Goal: Transaction & Acquisition: Book appointment/travel/reservation

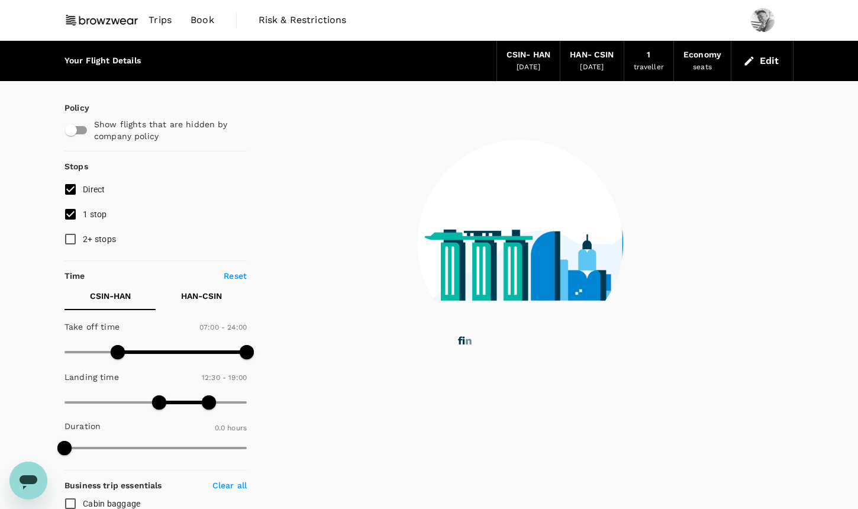
checkbox input "false"
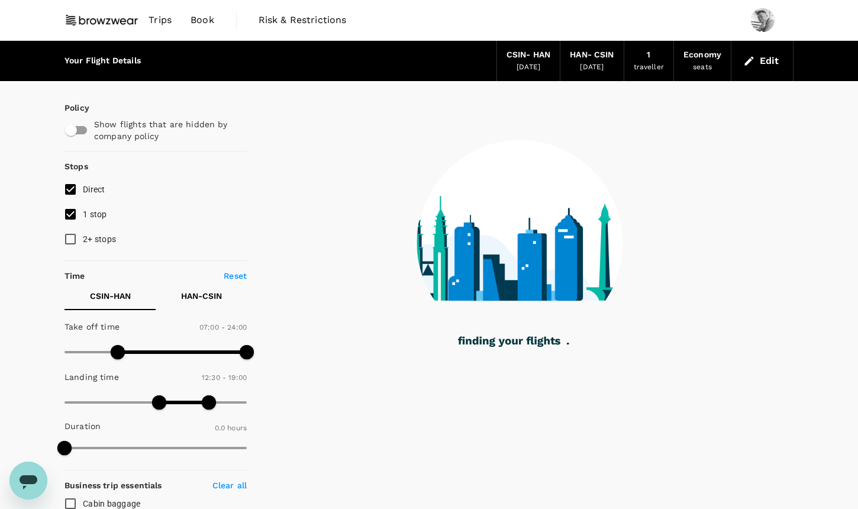
checkbox input "false"
checkbox input "true"
checkbox input "false"
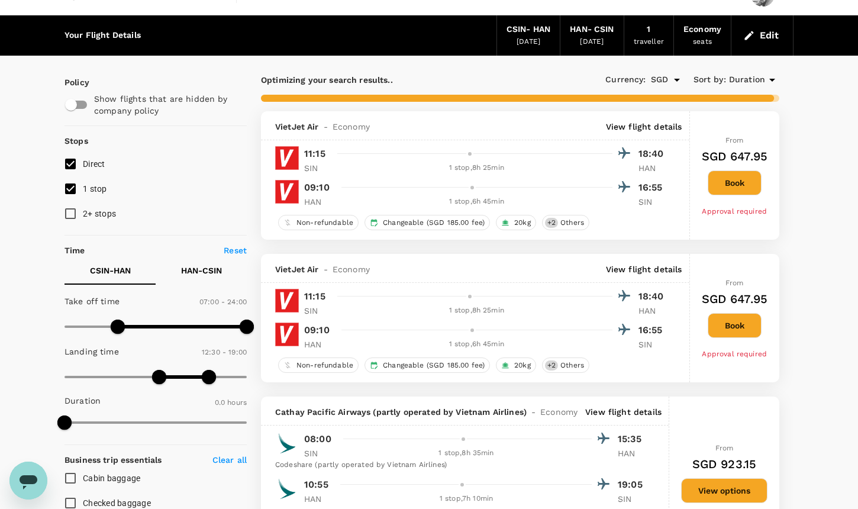
scroll to position [39, 0]
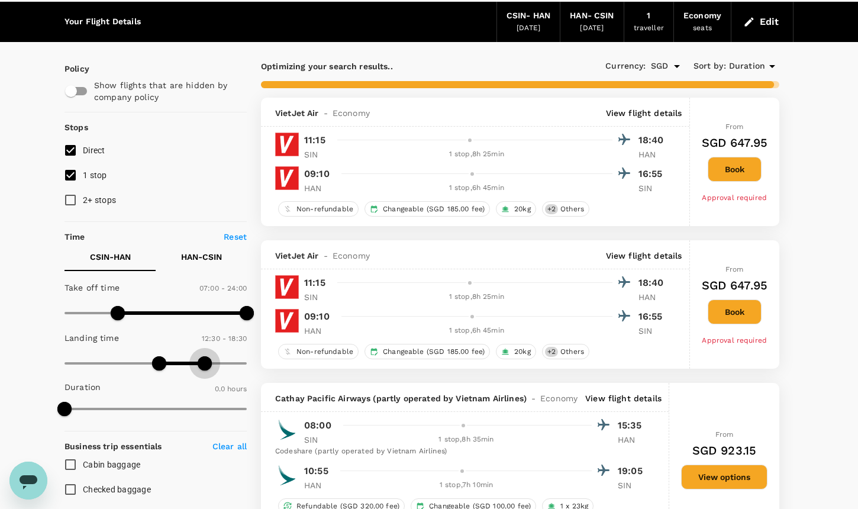
type input "1080"
drag, startPoint x: 210, startPoint y: 366, endPoint x: 203, endPoint y: 366, distance: 7.1
click at [203, 366] on span at bounding box center [201, 363] width 14 height 14
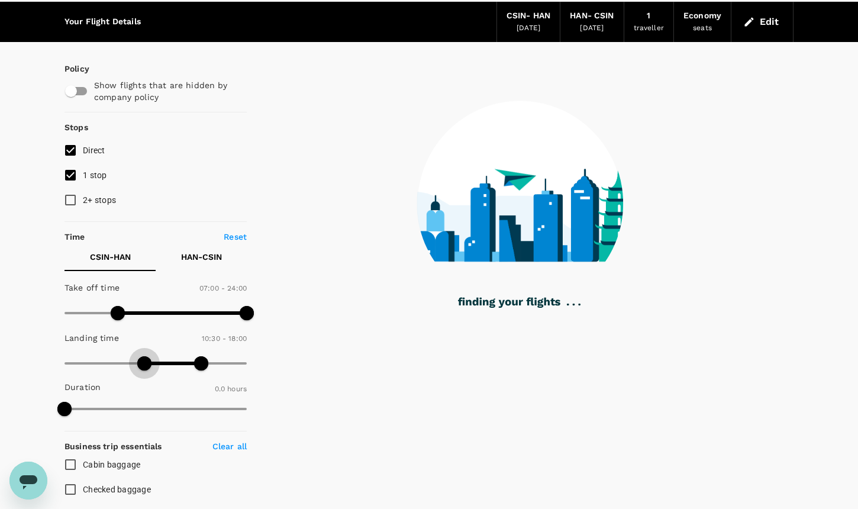
type input "660"
checkbox input "false"
checkbox input "true"
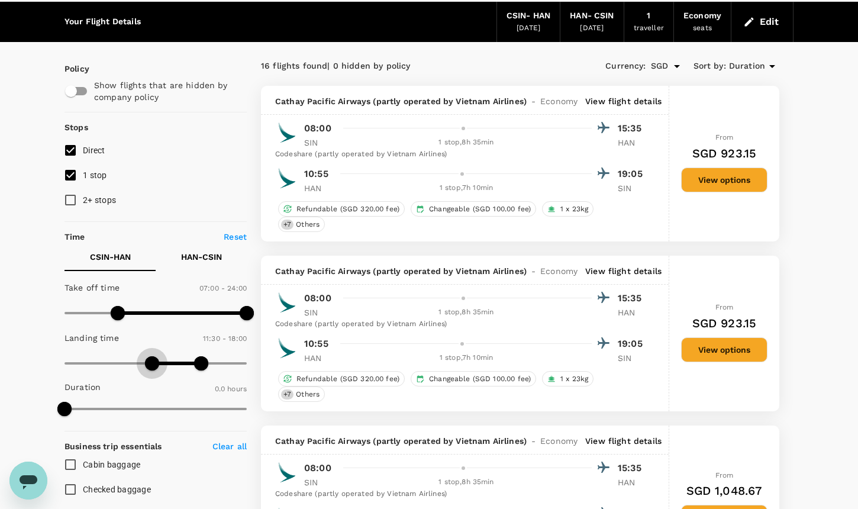
type input "630"
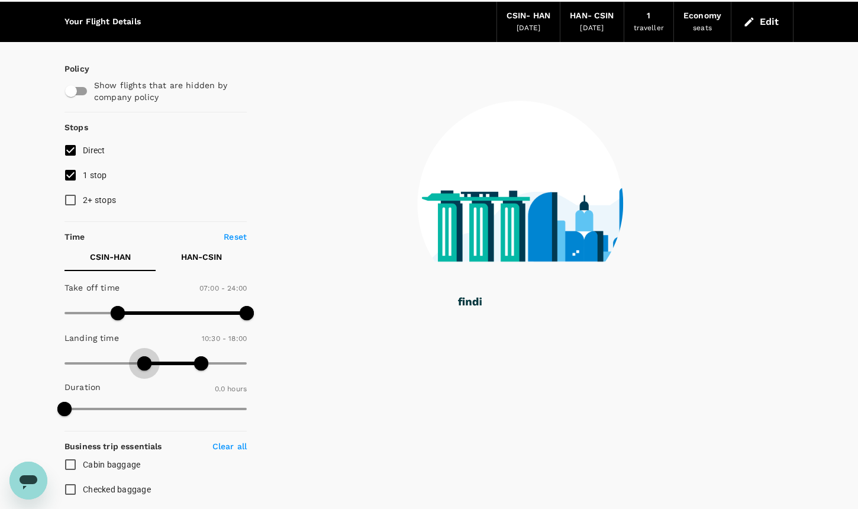
drag, startPoint x: 160, startPoint y: 362, endPoint x: 146, endPoint y: 363, distance: 14.2
click at [146, 363] on span at bounding box center [144, 363] width 14 height 14
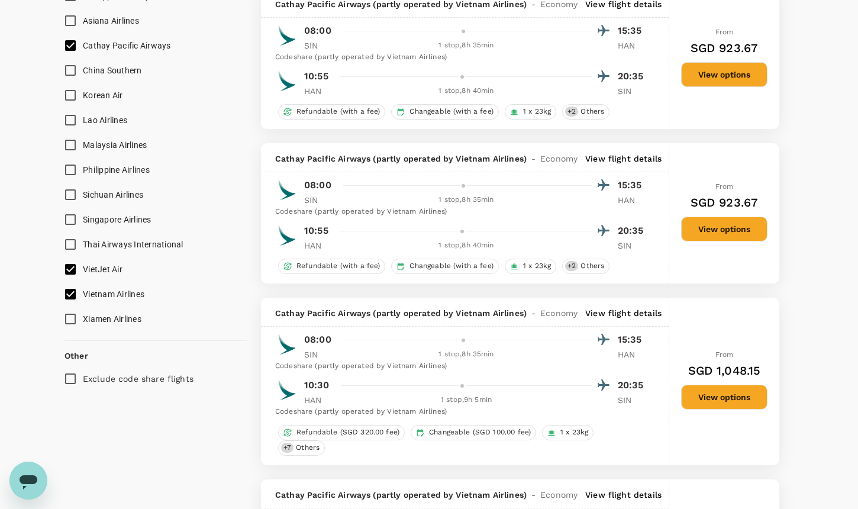
scroll to position [792, 0]
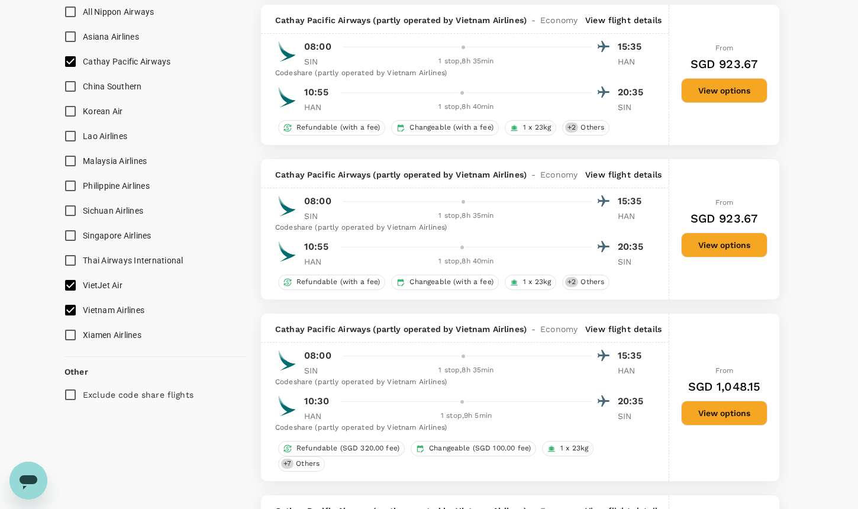
click at [84, 311] on span "Vietnam Airlines" at bounding box center [114, 309] width 62 height 9
click at [83, 311] on input "Vietnam Airlines" at bounding box center [70, 310] width 25 height 25
checkbox input "false"
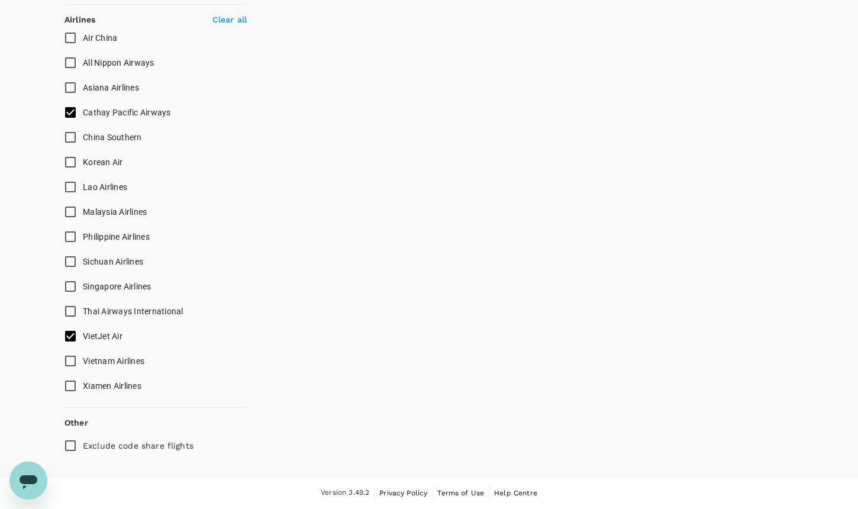
scroll to position [739, 0]
click at [86, 286] on span "Singapore Airlines" at bounding box center [117, 287] width 69 height 9
click at [83, 286] on input "Singapore Airlines" at bounding box center [70, 288] width 25 height 25
click at [92, 286] on span "Singapore Airlines" at bounding box center [117, 287] width 69 height 9
click at [83, 286] on input "Singapore Airlines" at bounding box center [70, 288] width 25 height 25
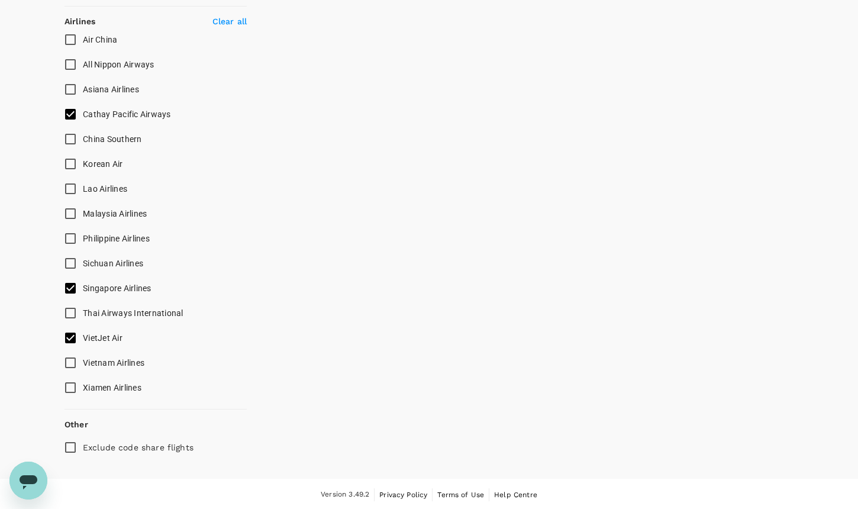
checkbox input "false"
click at [89, 333] on span "VietJet Air" at bounding box center [103, 337] width 40 height 9
click at [83, 332] on input "VietJet Air" at bounding box center [70, 337] width 25 height 25
checkbox input "false"
click at [104, 118] on span "Cathay Pacific Airways" at bounding box center [127, 113] width 88 height 9
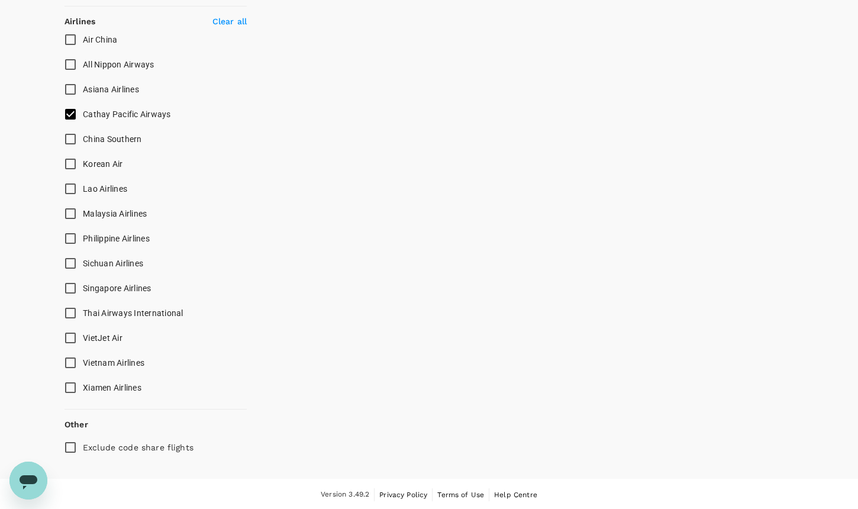
click at [83, 118] on input "Cathay Pacific Airways" at bounding box center [70, 114] width 25 height 25
checkbox input "false"
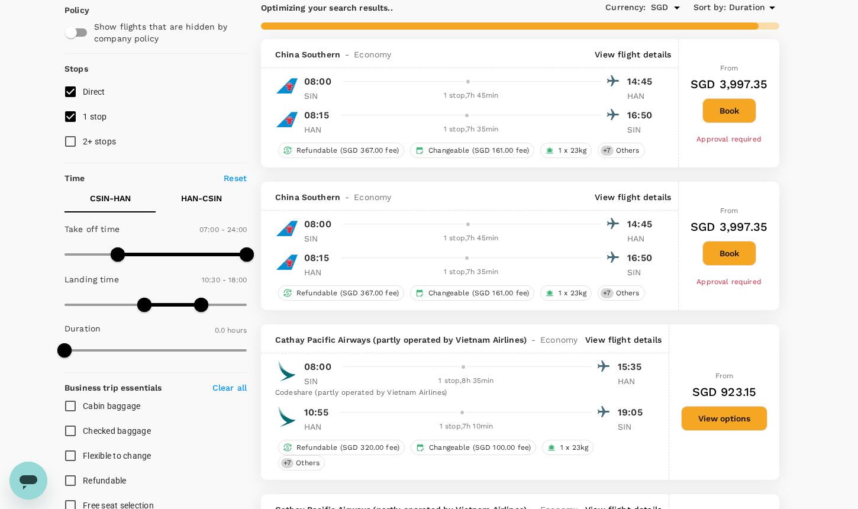
scroll to position [0, 0]
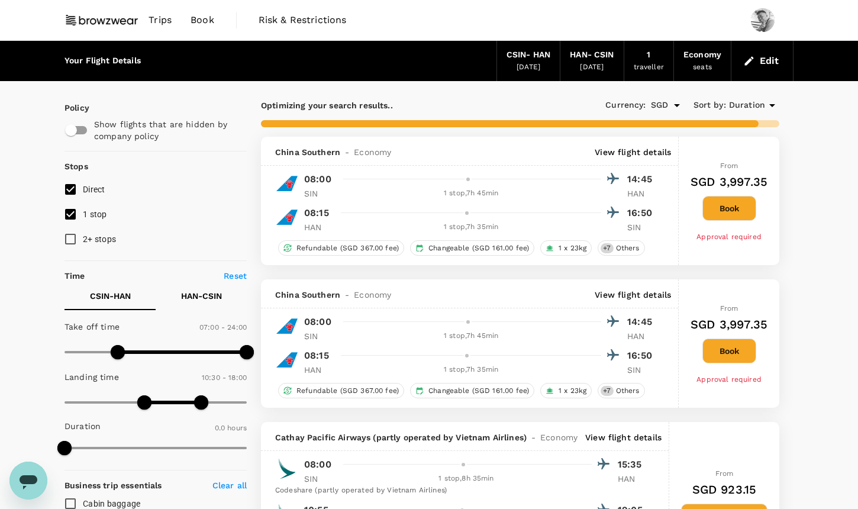
click at [759, 106] on span "Duration" at bounding box center [747, 105] width 36 height 13
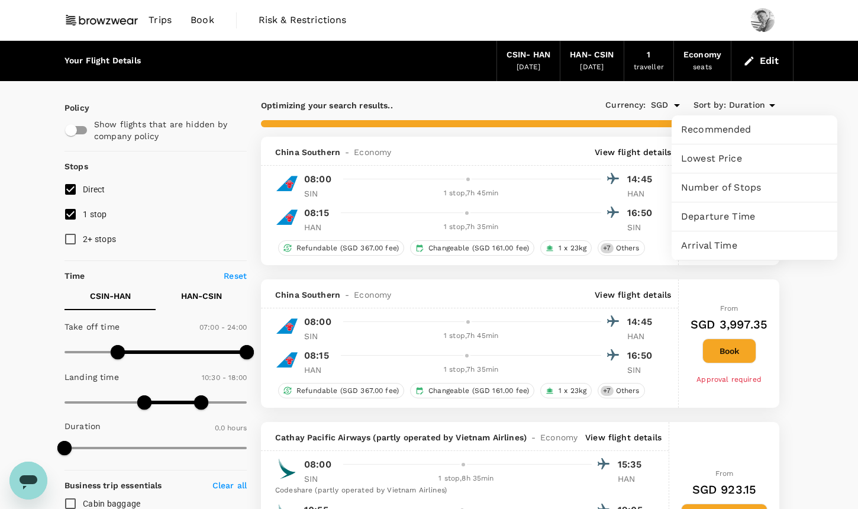
click at [736, 157] on span "Lowest Price" at bounding box center [754, 158] width 147 height 14
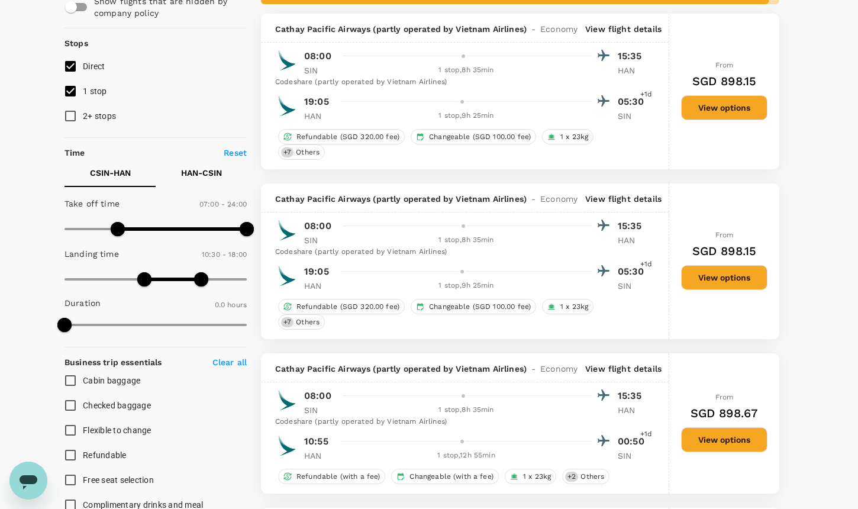
scroll to position [90, 0]
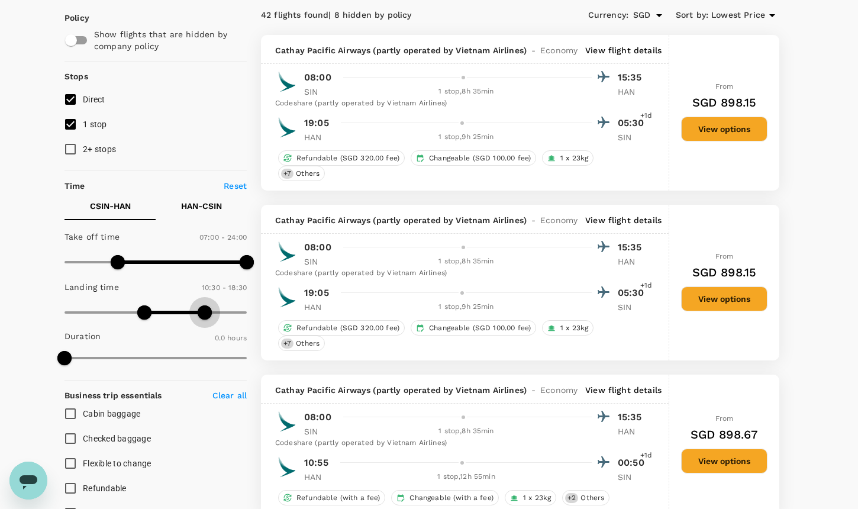
type input "1230"
drag, startPoint x: 206, startPoint y: 311, endPoint x: 219, endPoint y: 312, distance: 13.0
click at [219, 312] on span at bounding box center [220, 312] width 14 height 14
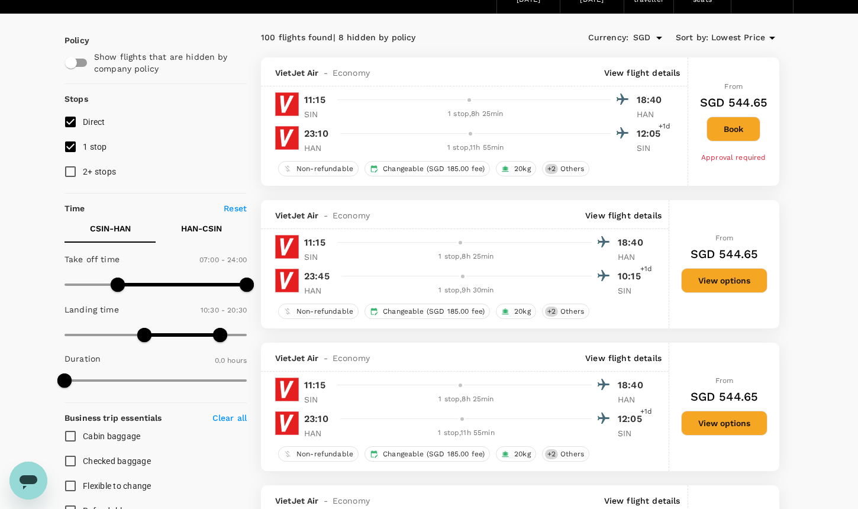
scroll to position [67, 0]
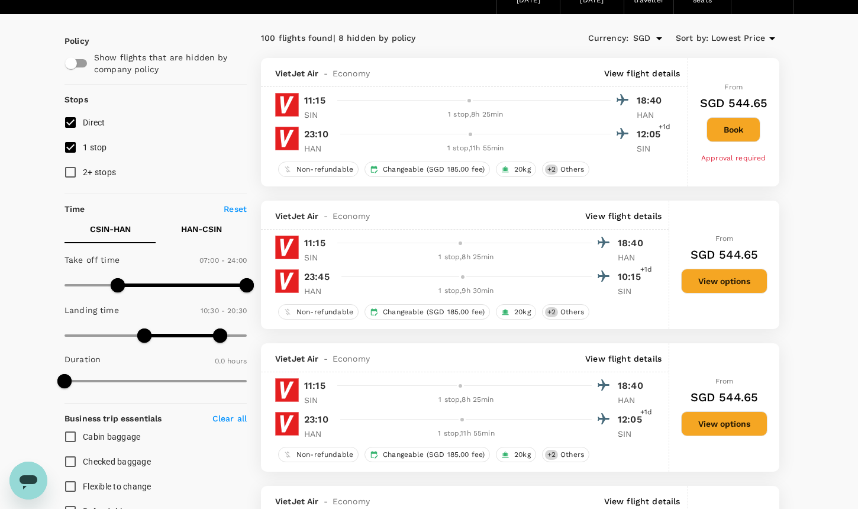
click at [212, 225] on p "HAN - CSIN" at bounding box center [201, 229] width 41 height 12
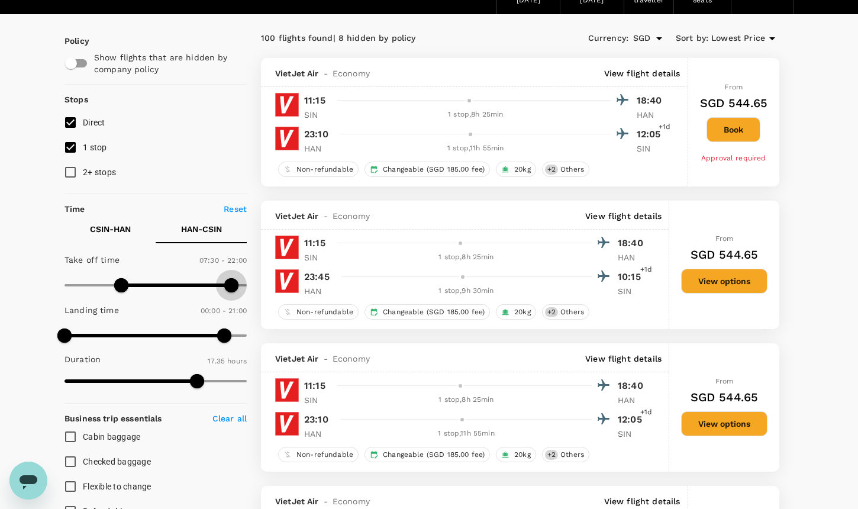
type input "1290"
drag, startPoint x: 250, startPoint y: 286, endPoint x: 229, endPoint y: 286, distance: 20.7
click at [229, 286] on span at bounding box center [228, 285] width 14 height 14
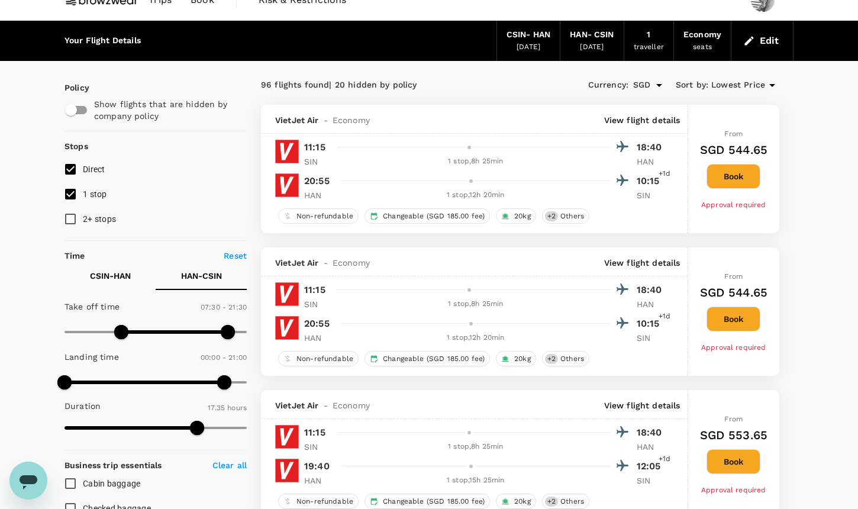
scroll to position [0, 0]
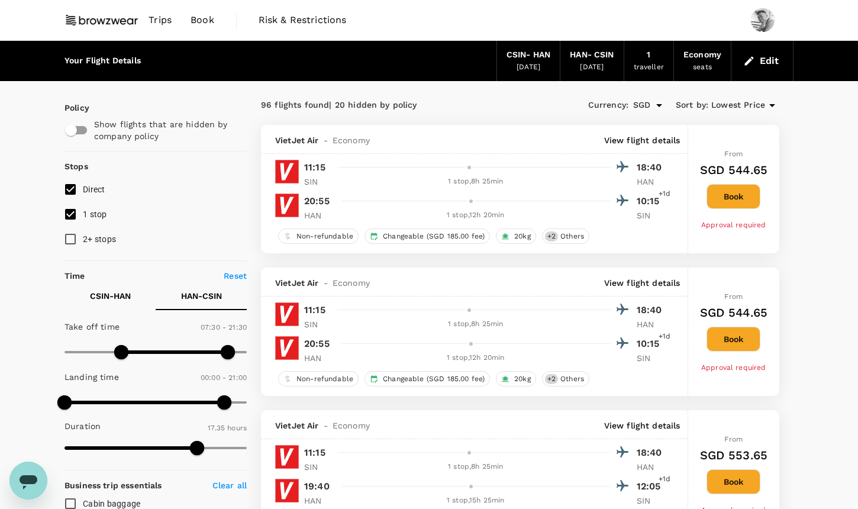
click at [584, 62] on div "[DATE]" at bounding box center [592, 68] width 24 height 12
click at [761, 62] on button "Edit" at bounding box center [762, 60] width 43 height 19
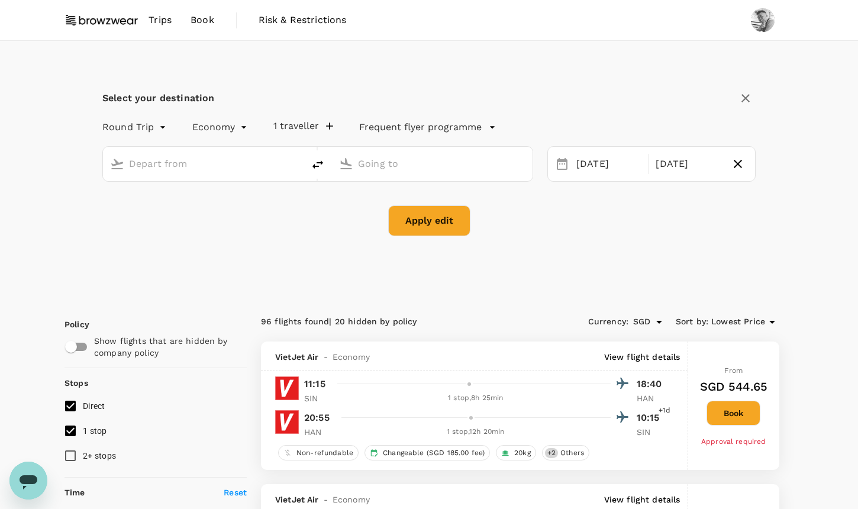
type input "[GEOGRAPHIC_DATA], [GEOGRAPHIC_DATA] (any)"
type input "Noi Bai Intl (HAN)"
click at [660, 162] on div "[DATE]" at bounding box center [688, 164] width 74 height 23
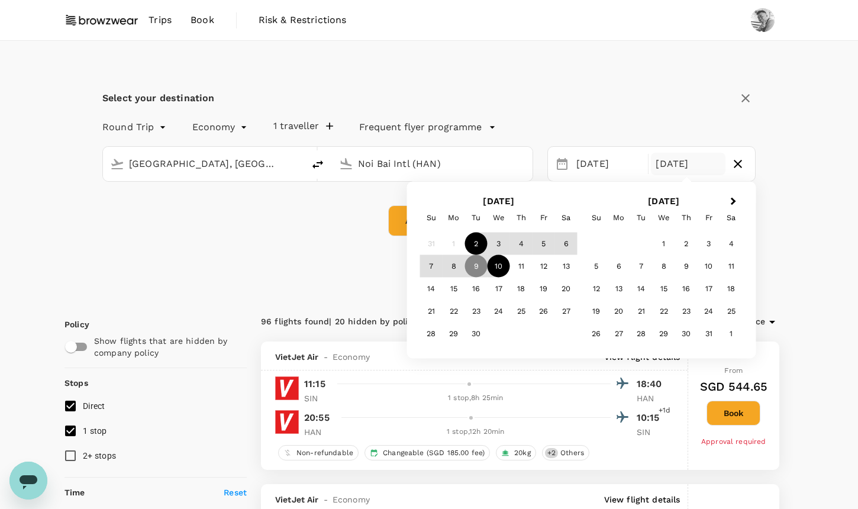
click at [490, 267] on div "10" at bounding box center [498, 266] width 22 height 22
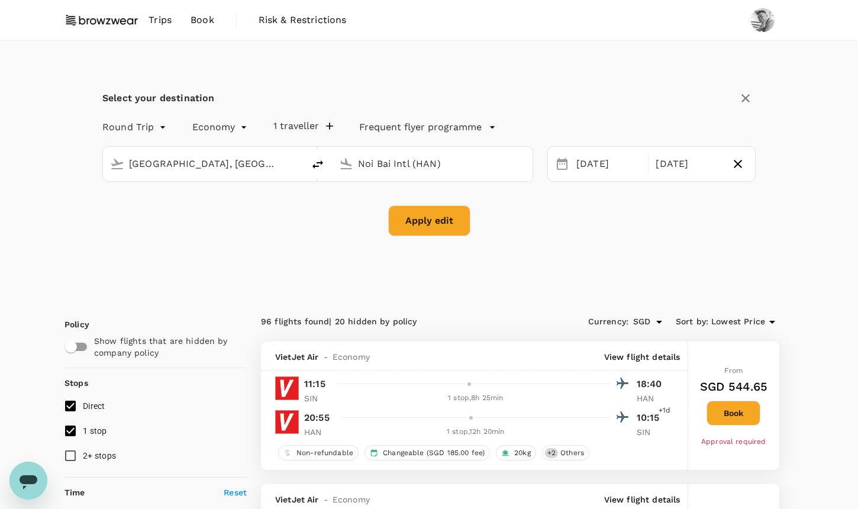
click at [454, 232] on button "Apply edit" at bounding box center [429, 220] width 82 height 31
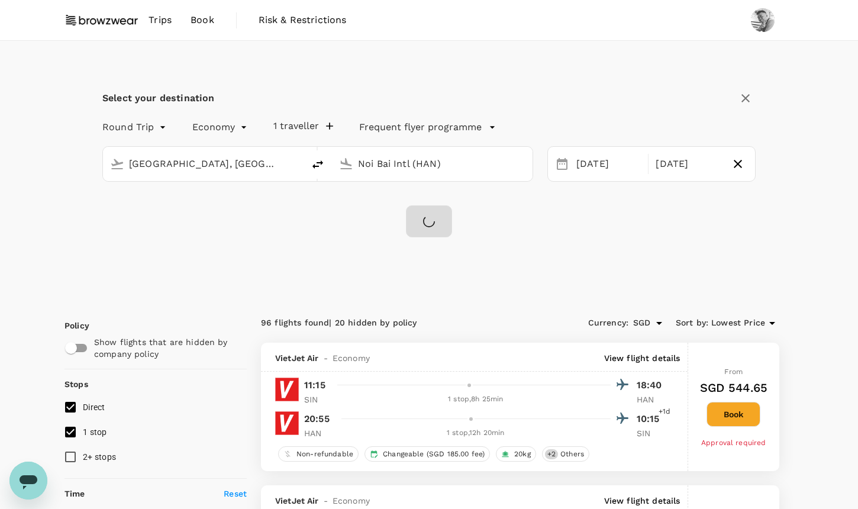
checkbox input "false"
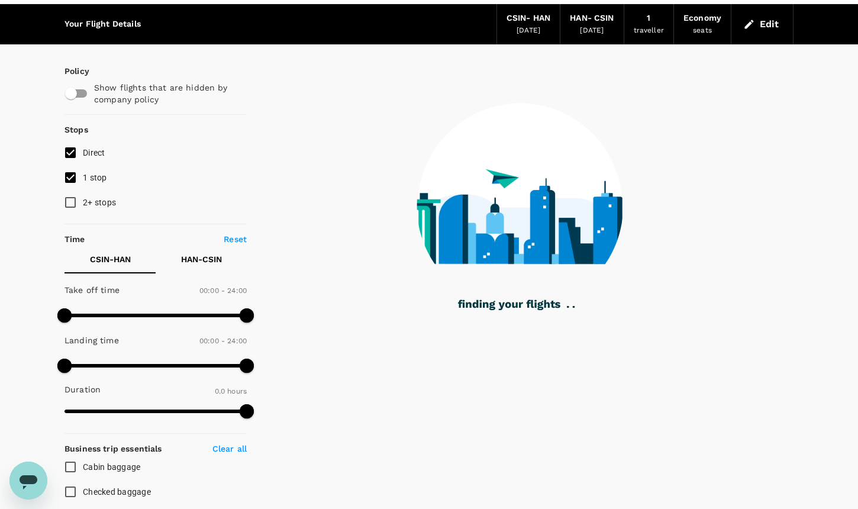
scroll to position [39, 0]
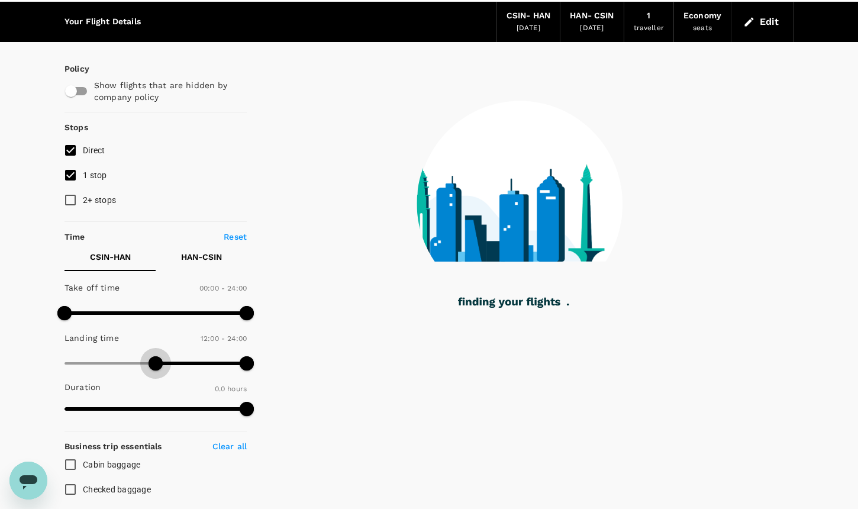
type input "660"
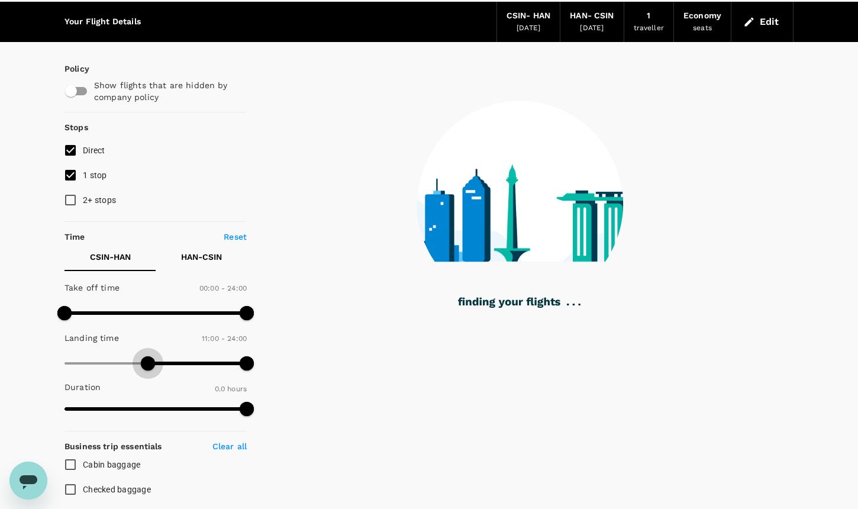
drag, startPoint x: 69, startPoint y: 366, endPoint x: 150, endPoint y: 364, distance: 81.1
click at [150, 364] on span at bounding box center [148, 363] width 14 height 14
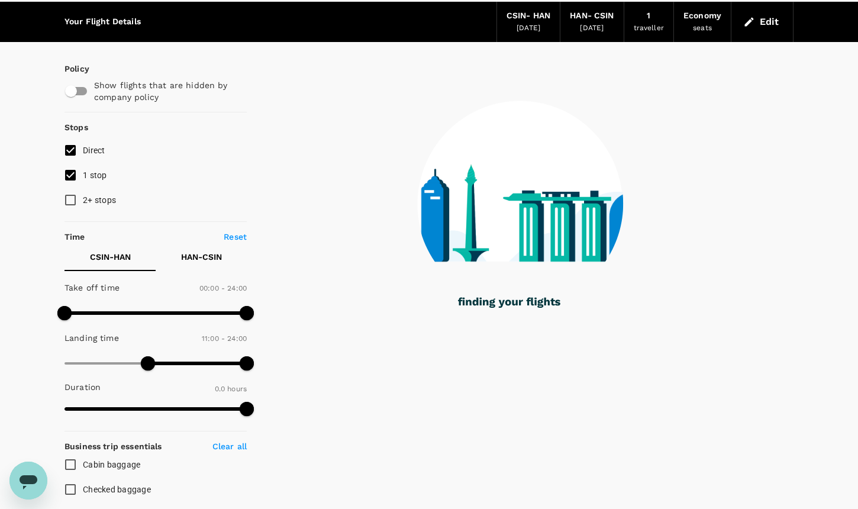
checkbox input "true"
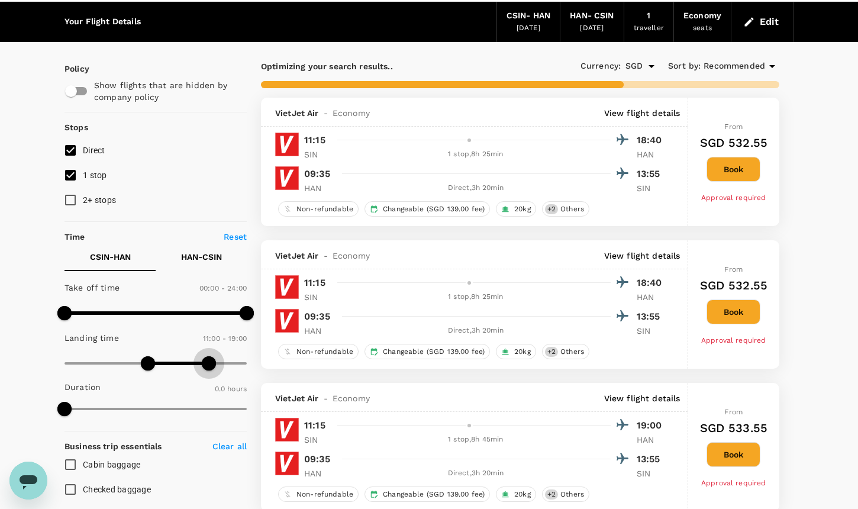
type input "1170"
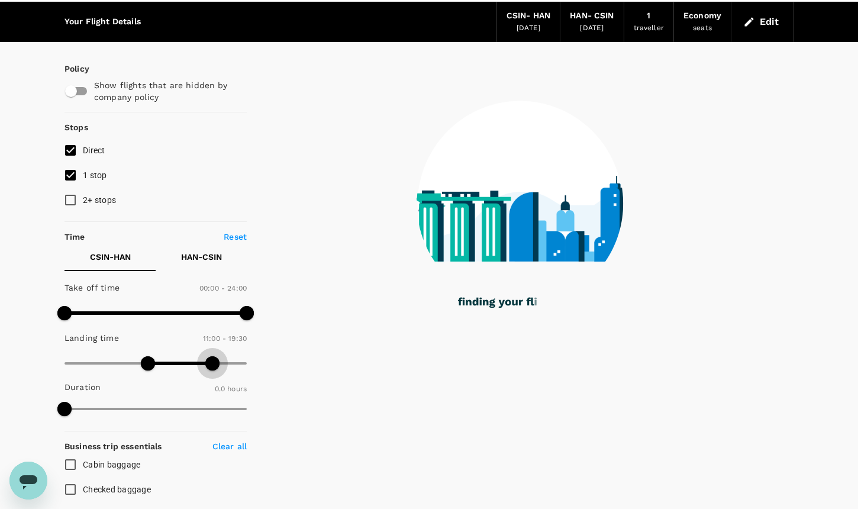
drag, startPoint x: 249, startPoint y: 364, endPoint x: 212, endPoint y: 365, distance: 37.3
click at [212, 365] on span at bounding box center [212, 363] width 14 height 14
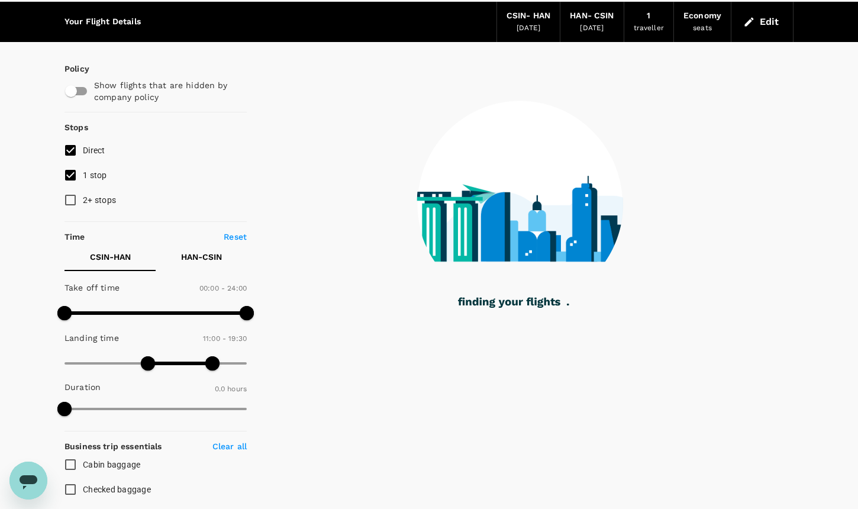
type input "370"
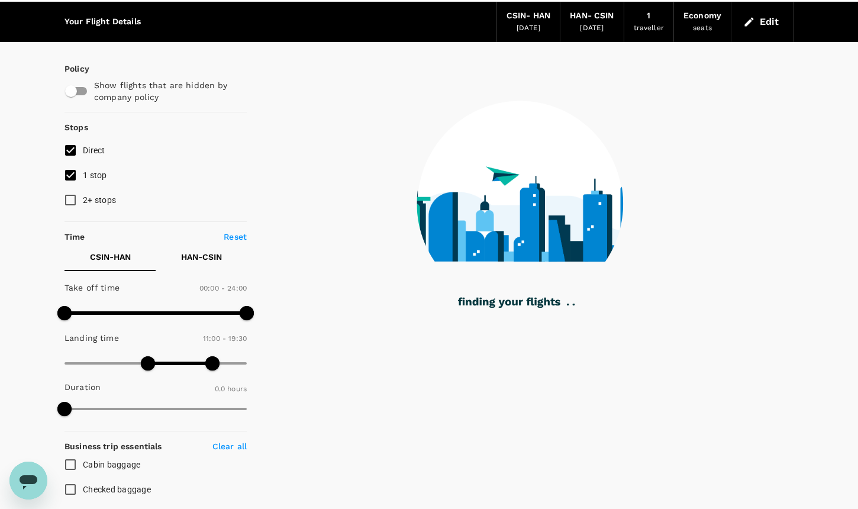
click at [216, 261] on p "HAN - CSIN" at bounding box center [201, 257] width 41 height 12
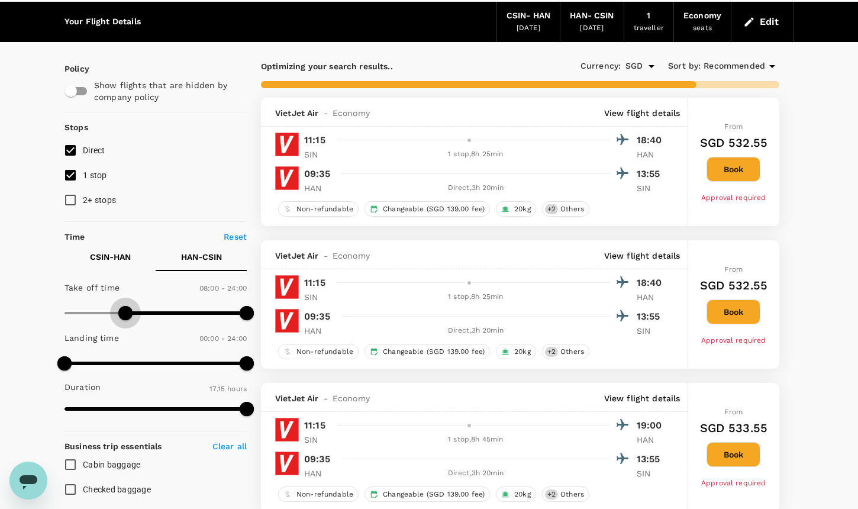
type input "450"
drag, startPoint x: 67, startPoint y: 309, endPoint x: 122, endPoint y: 312, distance: 55.1
click at [122, 312] on span at bounding box center [121, 313] width 14 height 14
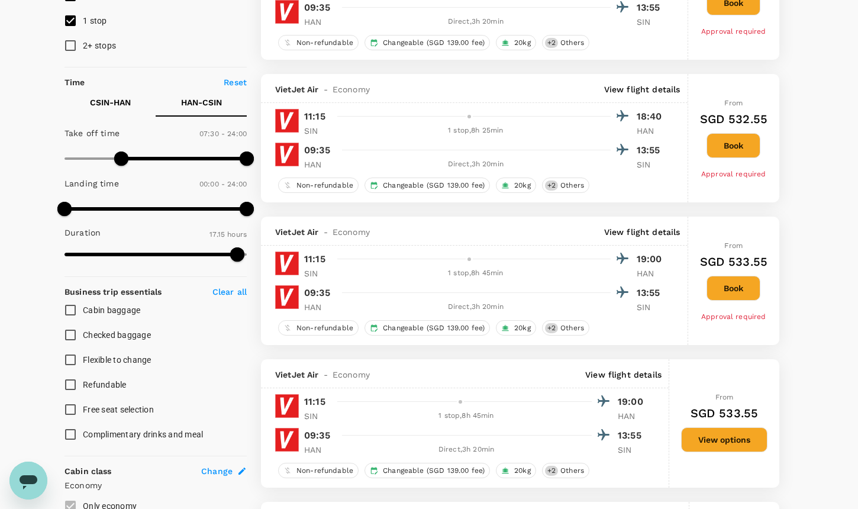
scroll to position [0, 0]
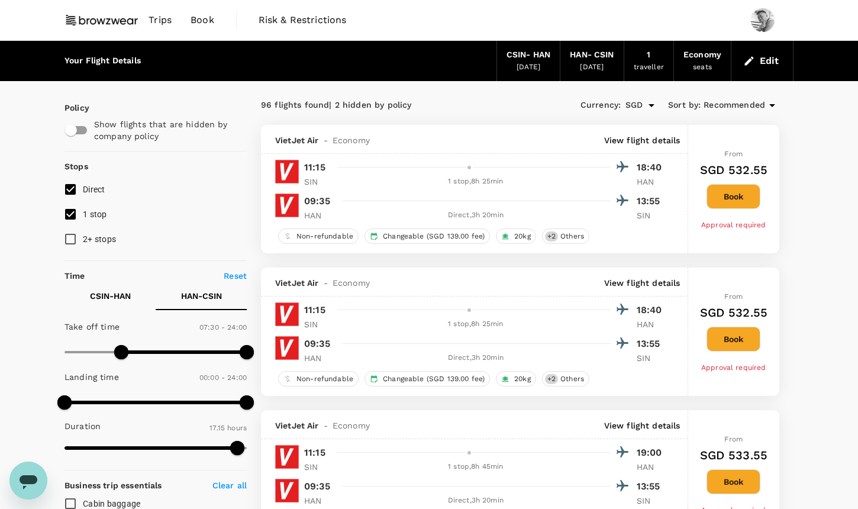
click at [736, 107] on span "Recommended" at bounding box center [734, 105] width 62 height 13
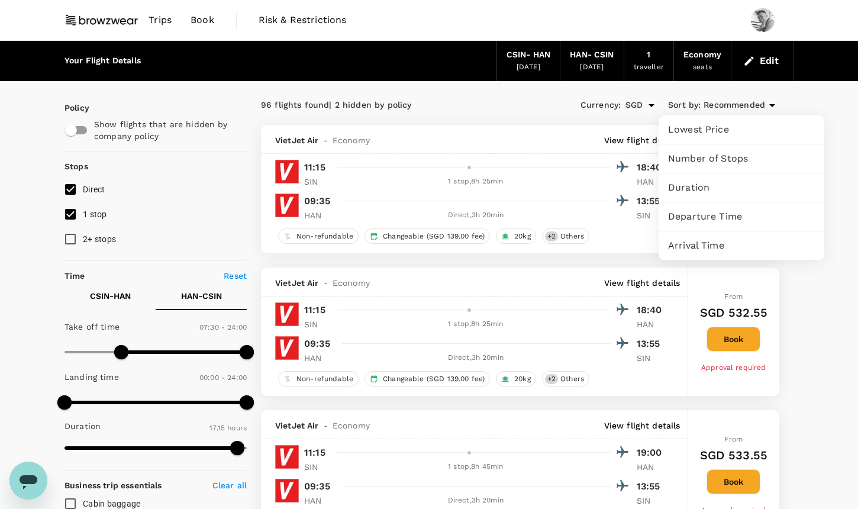
click at [786, 186] on span "Duration" at bounding box center [741, 187] width 147 height 14
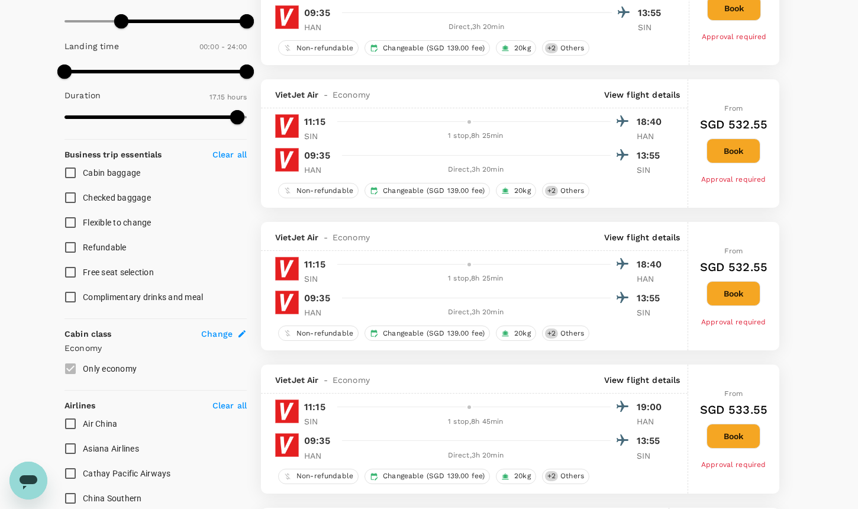
scroll to position [336, 0]
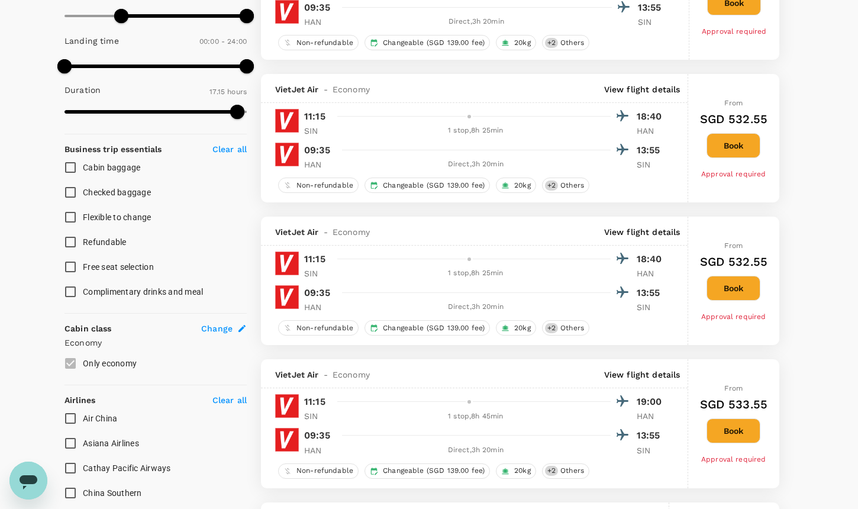
click at [660, 92] on p "View flight details" at bounding box center [642, 89] width 76 height 12
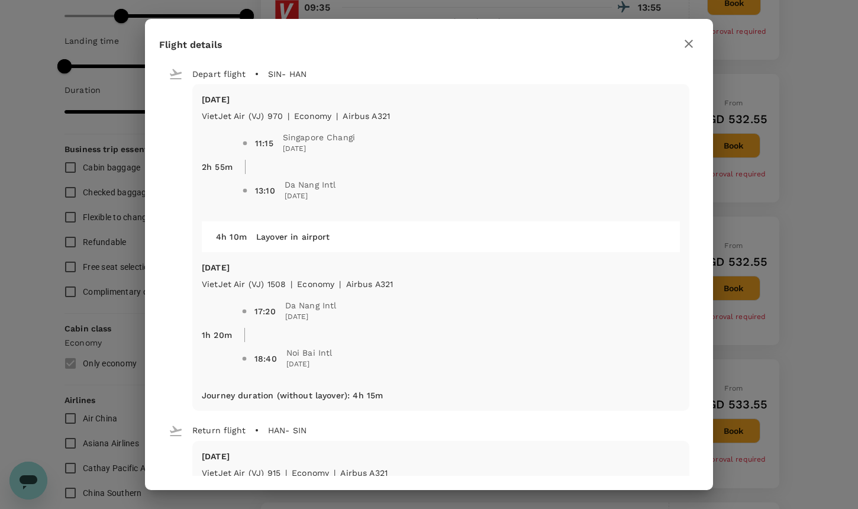
click at [771, 235] on div "Flight details Depart flight SIN - HAN [DATE] VietJet Air (VJ) 970 | economy | …" at bounding box center [429, 254] width 858 height 509
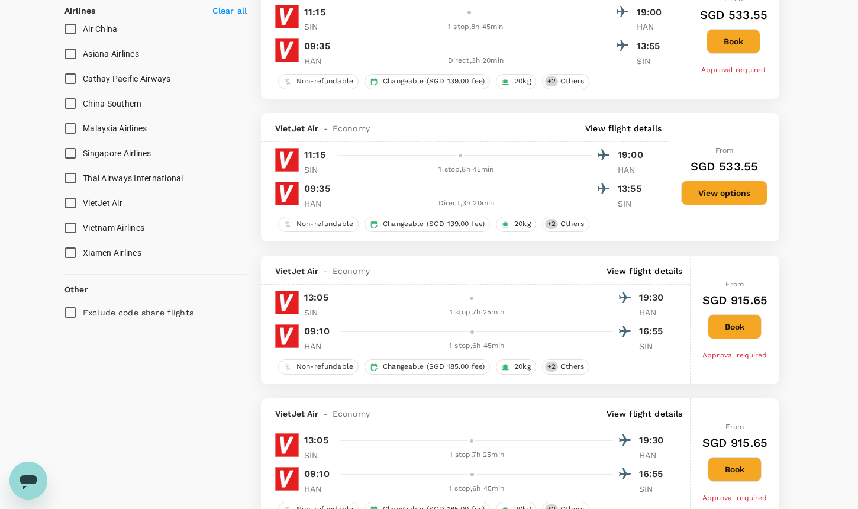
scroll to position [637, 0]
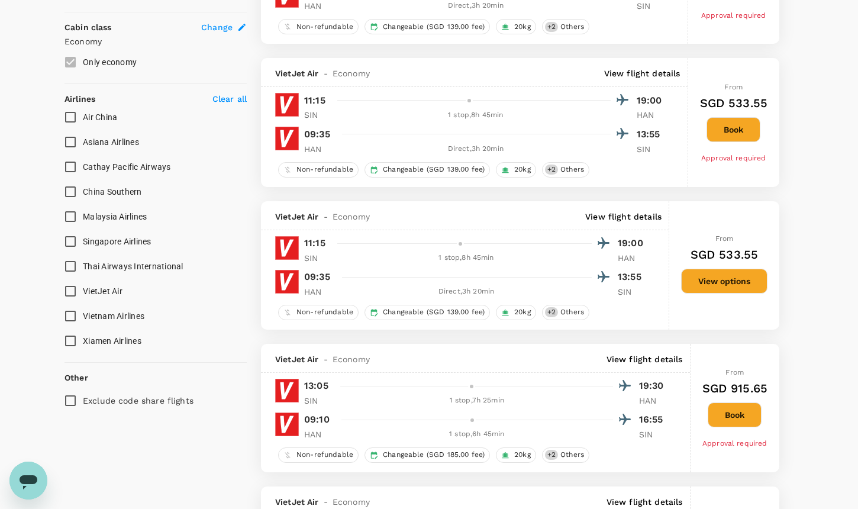
click at [88, 314] on span "Vietnam Airlines" at bounding box center [114, 315] width 62 height 9
click at [83, 314] on input "Vietnam Airlines" at bounding box center [70, 315] width 25 height 25
checkbox input "true"
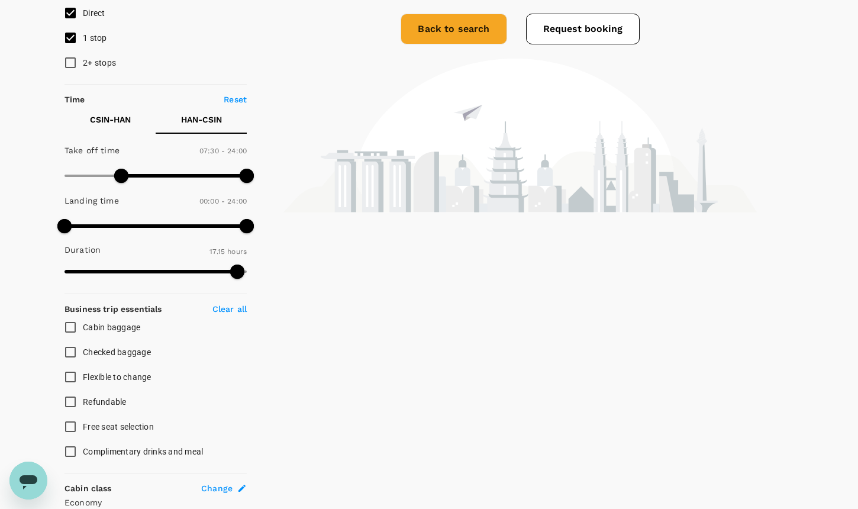
scroll to position [0, 0]
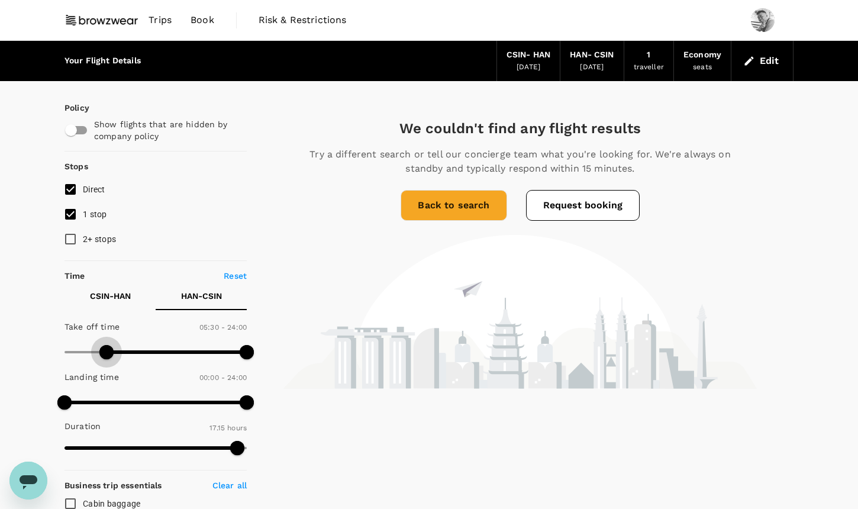
type input "0"
drag, startPoint x: 118, startPoint y: 348, endPoint x: 40, endPoint y: 348, distance: 77.5
click at [110, 289] on button "CSIN - HAN" at bounding box center [109, 296] width 91 height 28
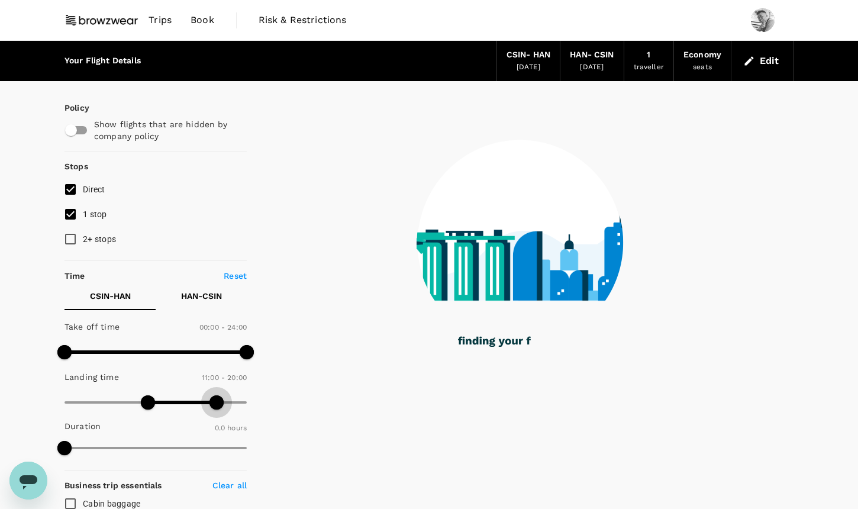
type input "1200"
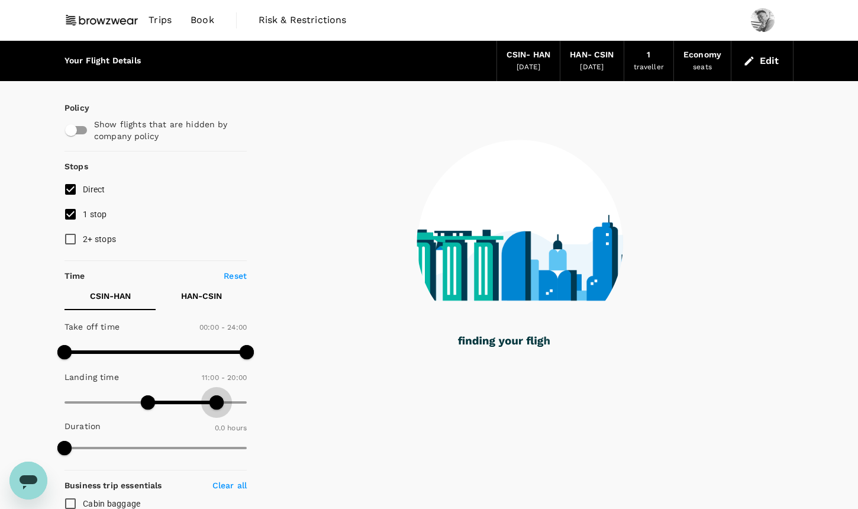
click at [217, 401] on span at bounding box center [216, 402] width 14 height 14
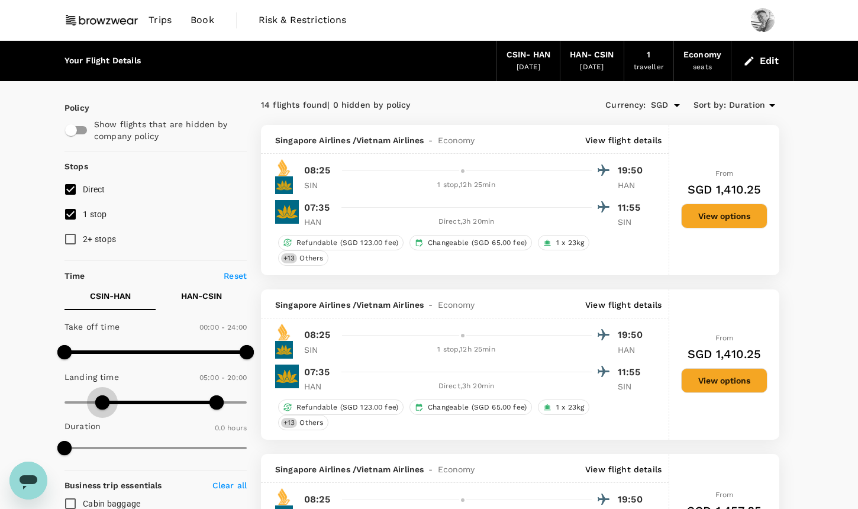
type input "0"
drag, startPoint x: 150, startPoint y: 405, endPoint x: 38, endPoint y: 403, distance: 111.2
type input "1440"
drag, startPoint x: 219, startPoint y: 403, endPoint x: 262, endPoint y: 403, distance: 42.6
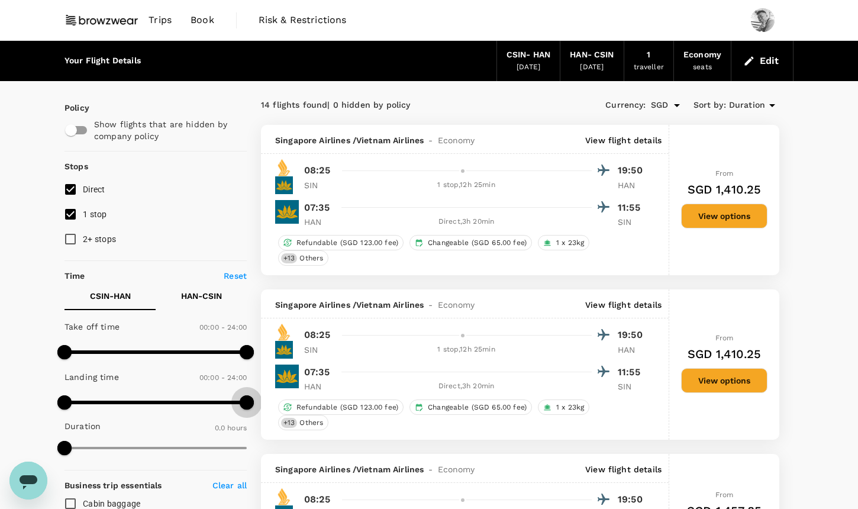
type input "1205"
drag, startPoint x: 64, startPoint y: 453, endPoint x: 281, endPoint y: 455, distance: 216.5
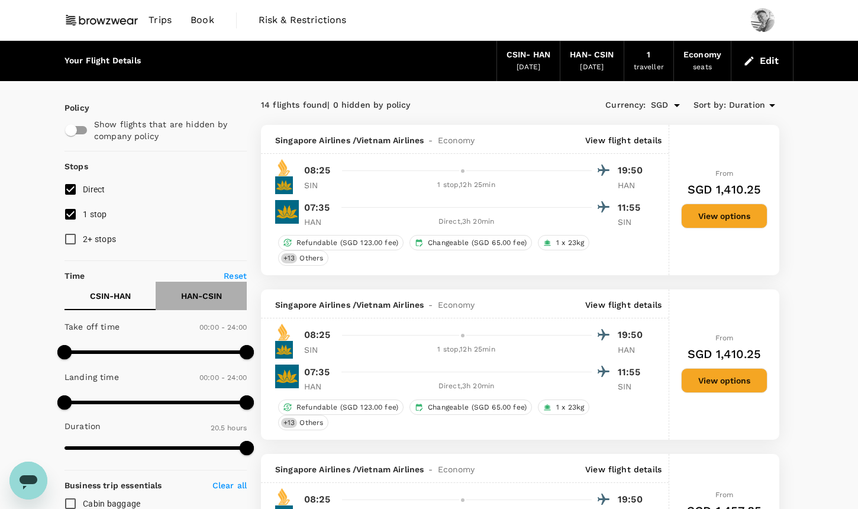
click at [225, 295] on button "HAN - CSIN" at bounding box center [201, 296] width 91 height 28
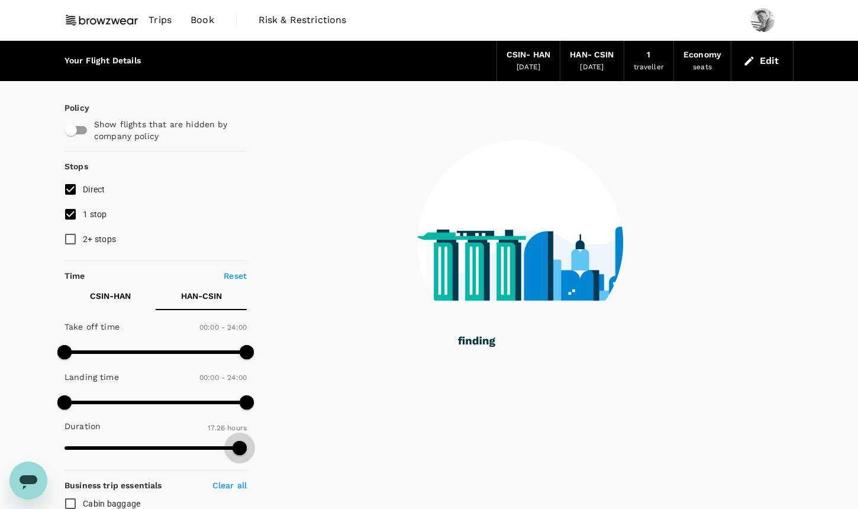
type input "1080"
drag, startPoint x: 238, startPoint y: 444, endPoint x: 262, endPoint y: 444, distance: 24.3
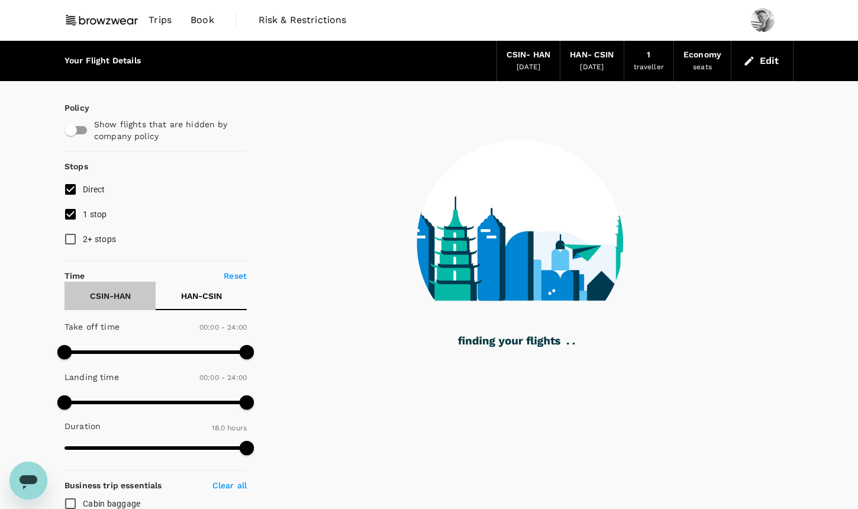
click at [132, 299] on button "CSIN - HAN" at bounding box center [109, 296] width 91 height 28
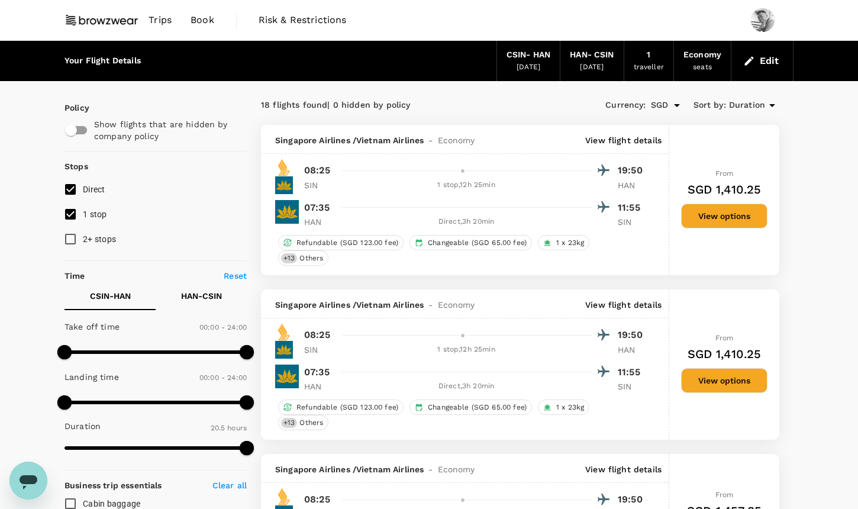
click at [195, 301] on p "HAN - CSIN" at bounding box center [201, 296] width 41 height 12
click at [133, 299] on button "CSIN - HAN" at bounding box center [109, 296] width 91 height 28
click at [594, 63] on div "[DATE]" at bounding box center [592, 68] width 24 height 12
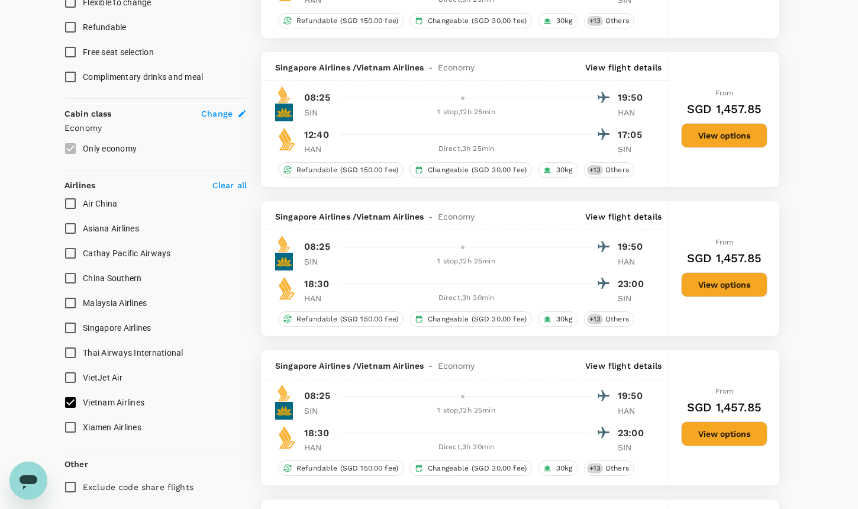
scroll to position [575, 0]
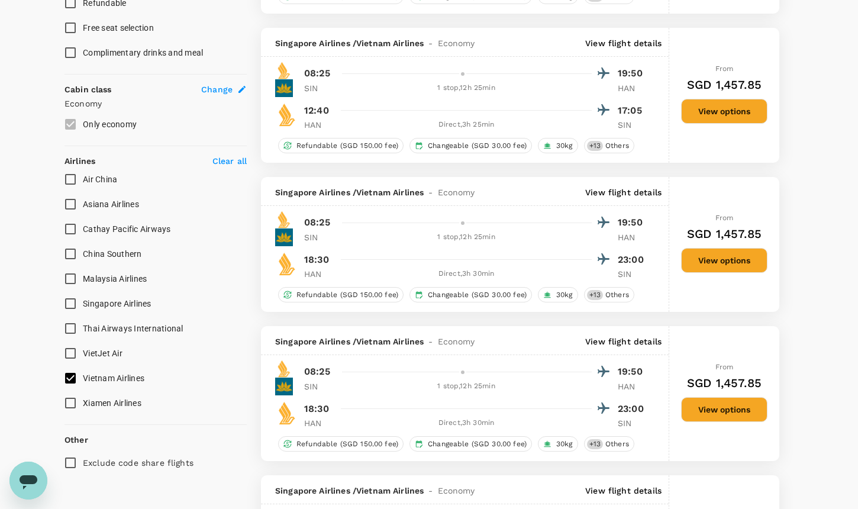
click at [75, 225] on input "Cathay Pacific Airways" at bounding box center [70, 229] width 25 height 25
checkbox input "true"
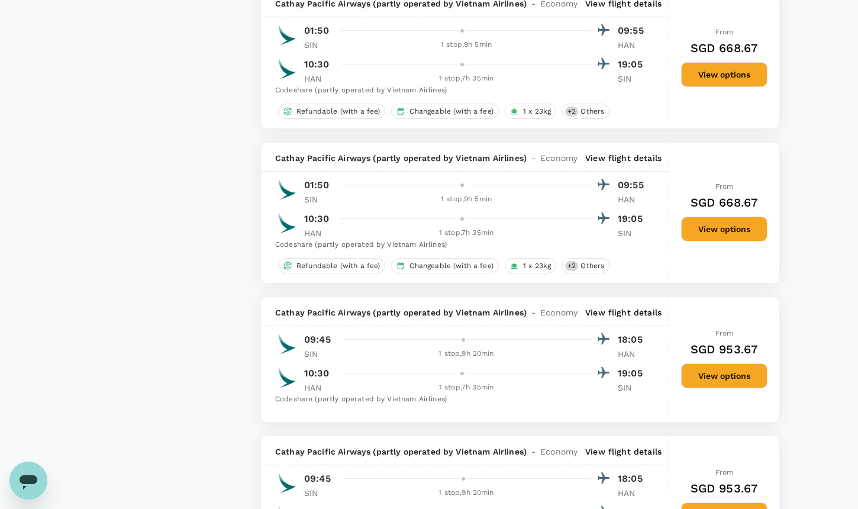
scroll to position [1419, 0]
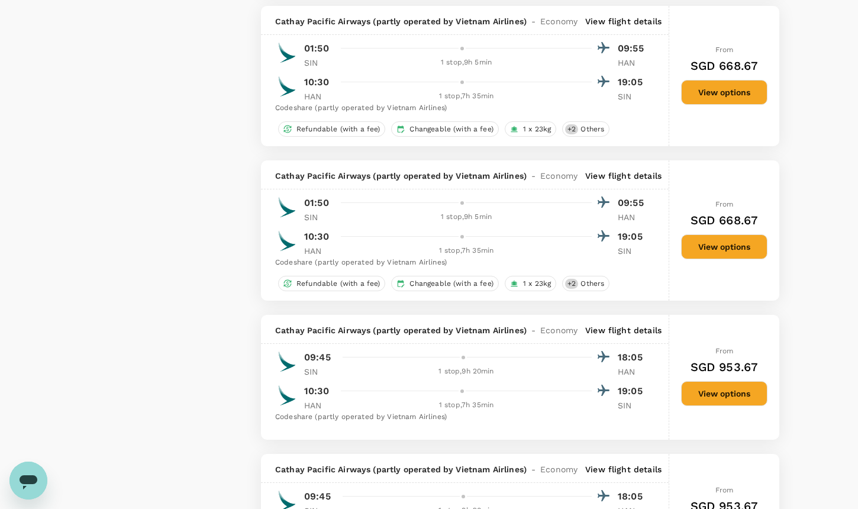
checkbox input "false"
checkbox input "true"
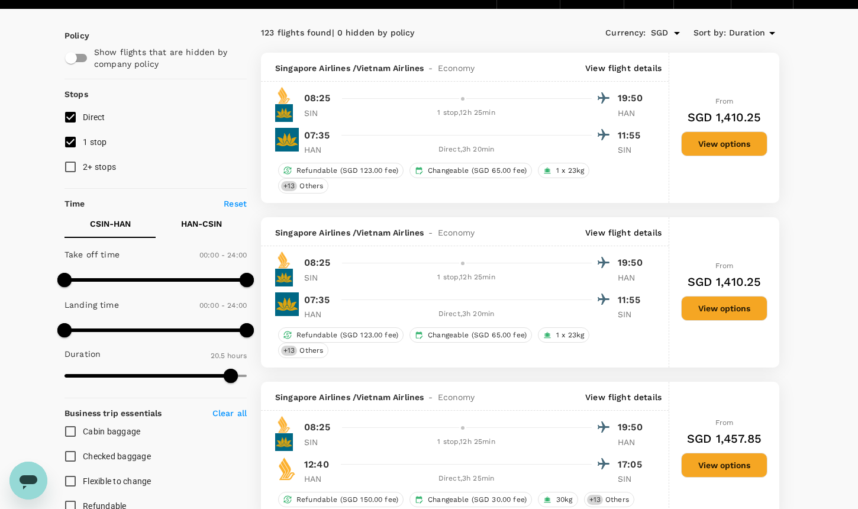
scroll to position [72, 0]
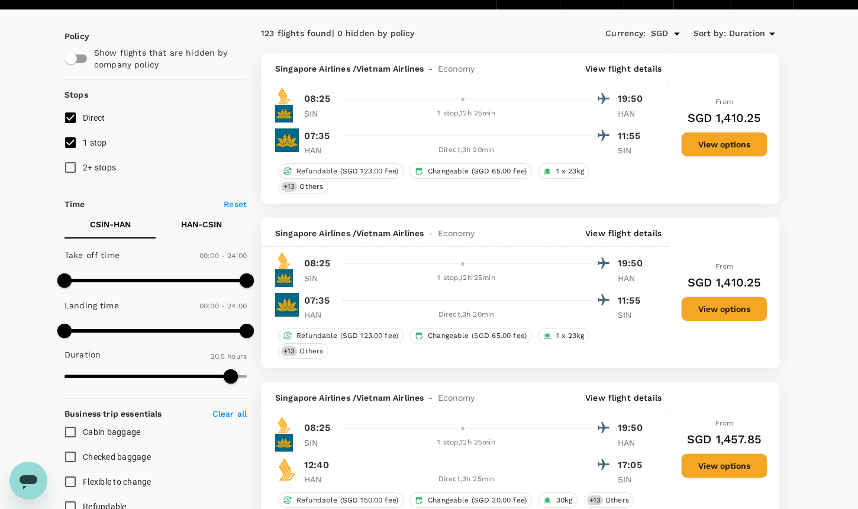
click at [729, 37] on span "Duration" at bounding box center [747, 33] width 36 height 13
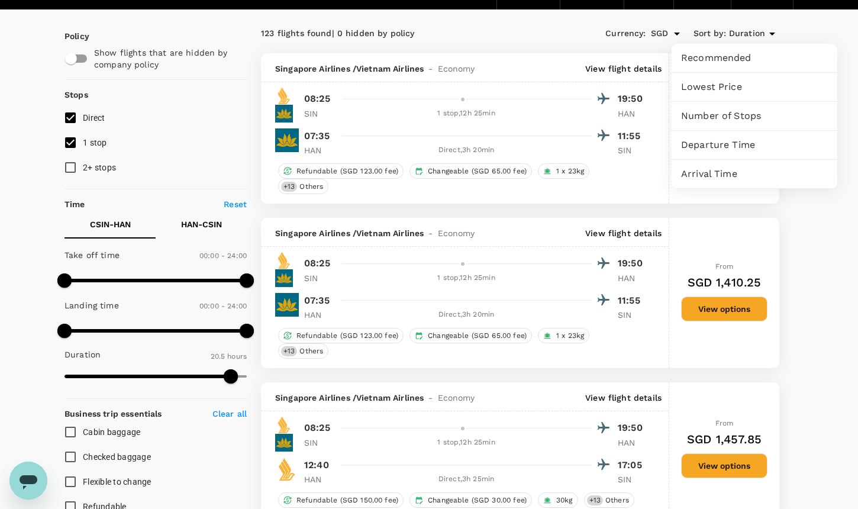
click at [732, 70] on div "Recommended" at bounding box center [754, 58] width 166 height 28
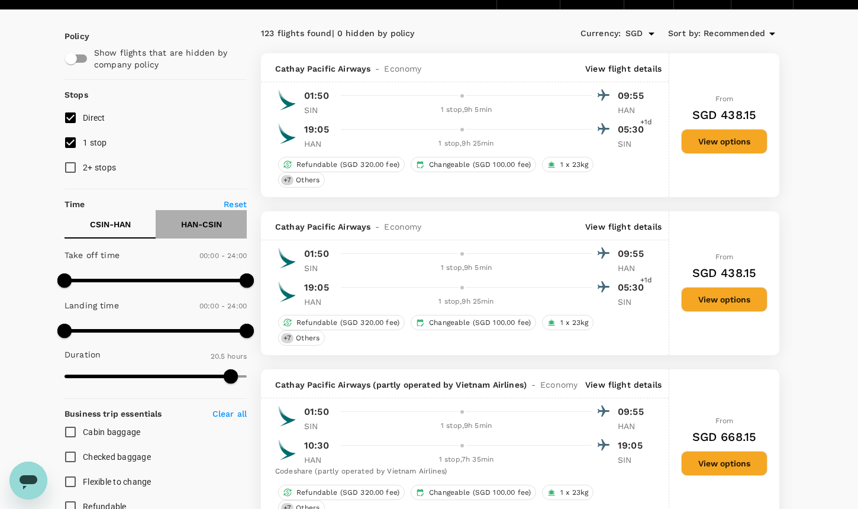
click at [228, 224] on button "HAN - CSIN" at bounding box center [201, 224] width 91 height 28
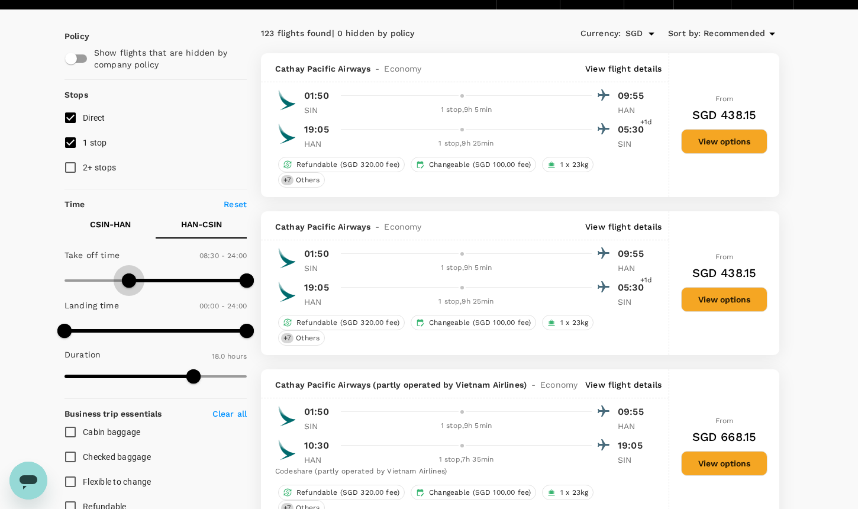
type input "480"
drag, startPoint x: 68, startPoint y: 280, endPoint x: 125, endPoint y: 278, distance: 57.4
click at [125, 278] on span at bounding box center [125, 280] width 14 height 14
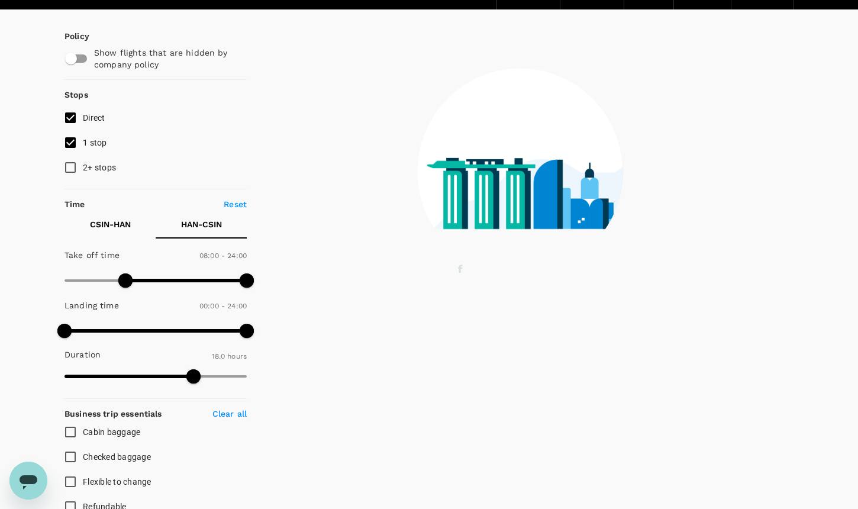
click at [122, 223] on p "CSIN - HAN" at bounding box center [110, 224] width 41 height 12
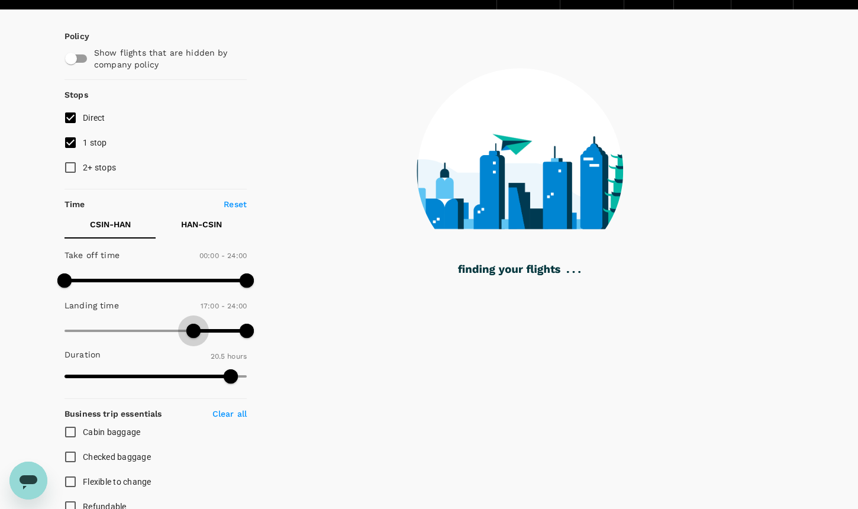
drag, startPoint x: 69, startPoint y: 326, endPoint x: 193, endPoint y: 325, distance: 124.2
click at [193, 325] on span at bounding box center [193, 331] width 14 height 14
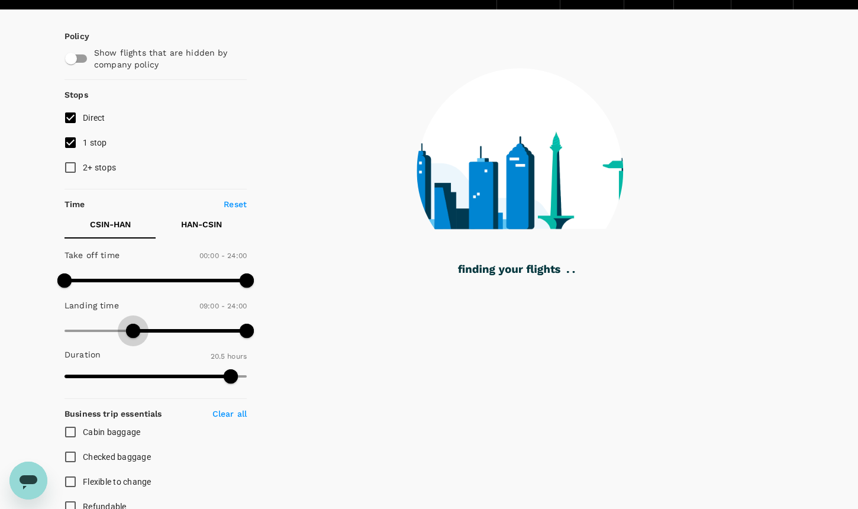
type input "570"
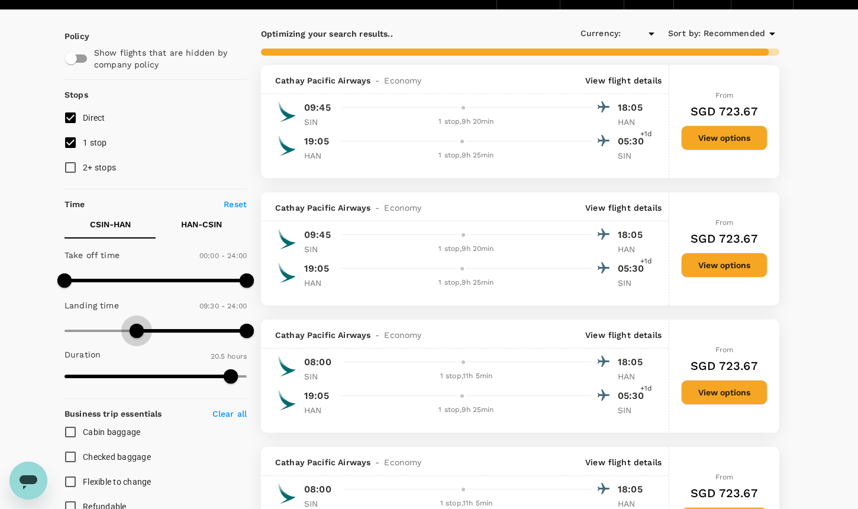
type input "SGD"
type input "600"
drag, startPoint x: 193, startPoint y: 325, endPoint x: 142, endPoint y: 322, distance: 51.0
click at [142, 324] on span at bounding box center [140, 331] width 14 height 14
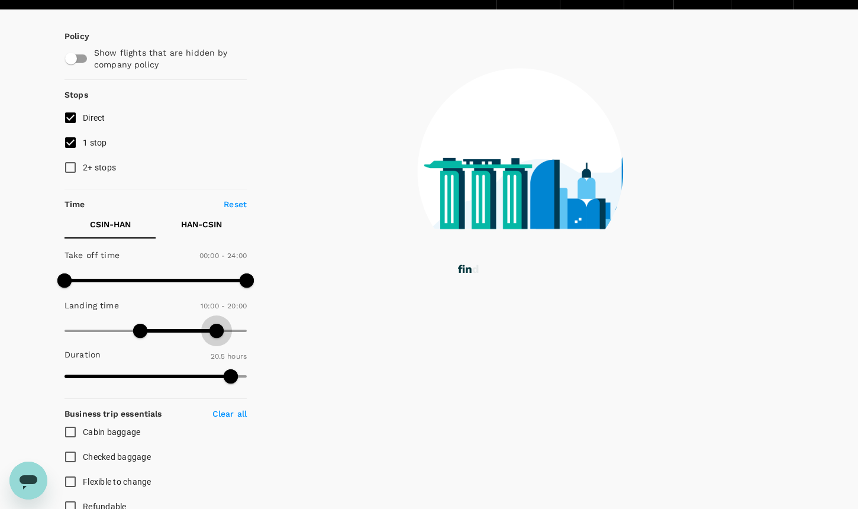
type input "1140"
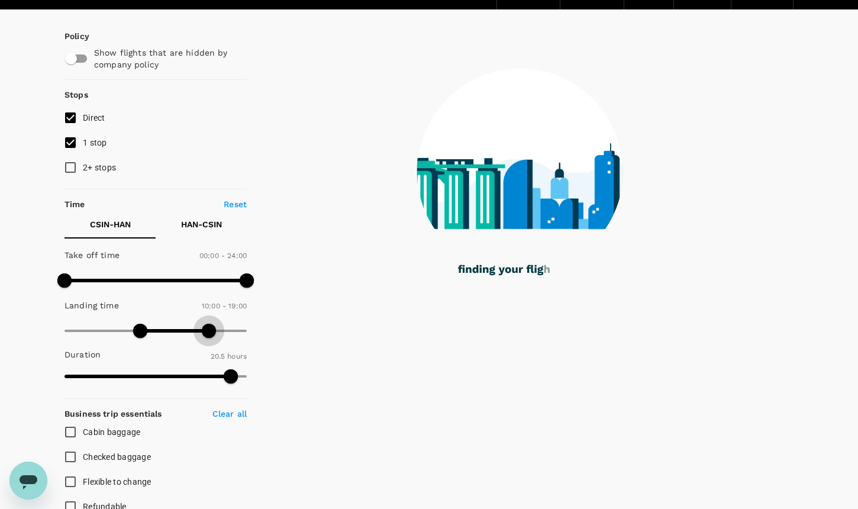
drag, startPoint x: 249, startPoint y: 332, endPoint x: 210, endPoint y: 334, distance: 39.1
click at [210, 334] on span at bounding box center [209, 331] width 14 height 14
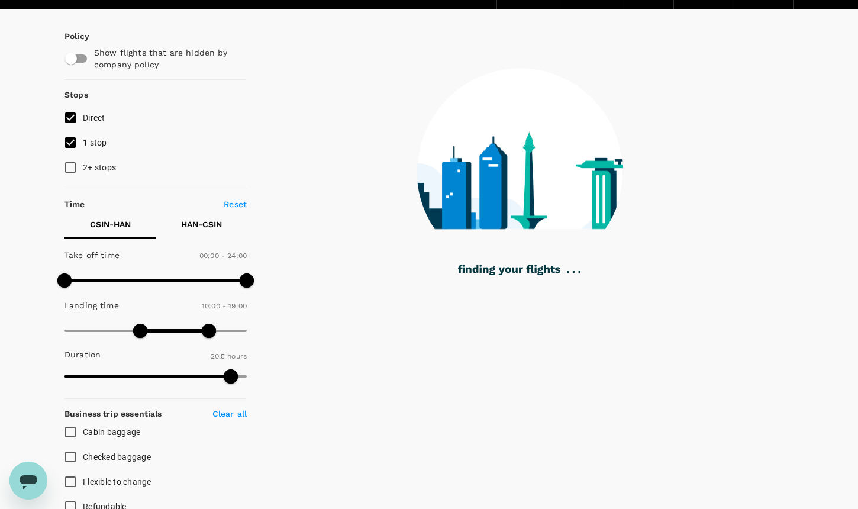
checkbox input "false"
checkbox input "true"
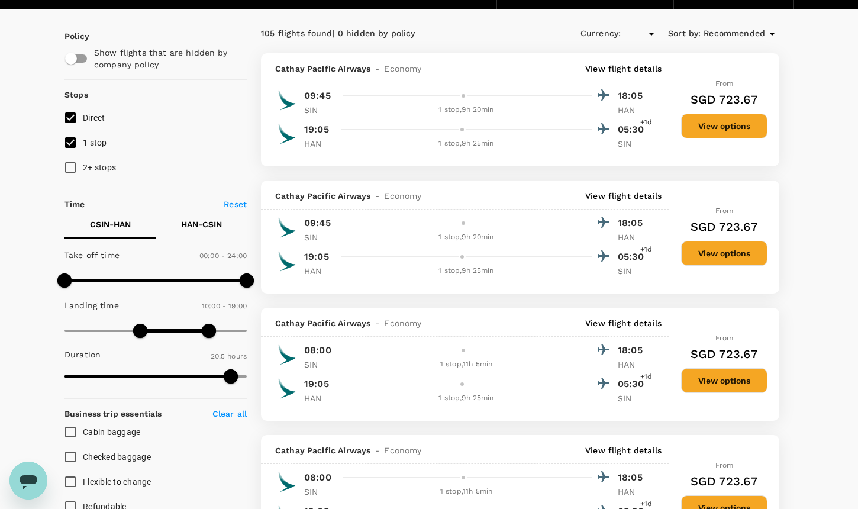
type input "SGD"
click at [621, 68] on p "View flight details" at bounding box center [623, 69] width 76 height 12
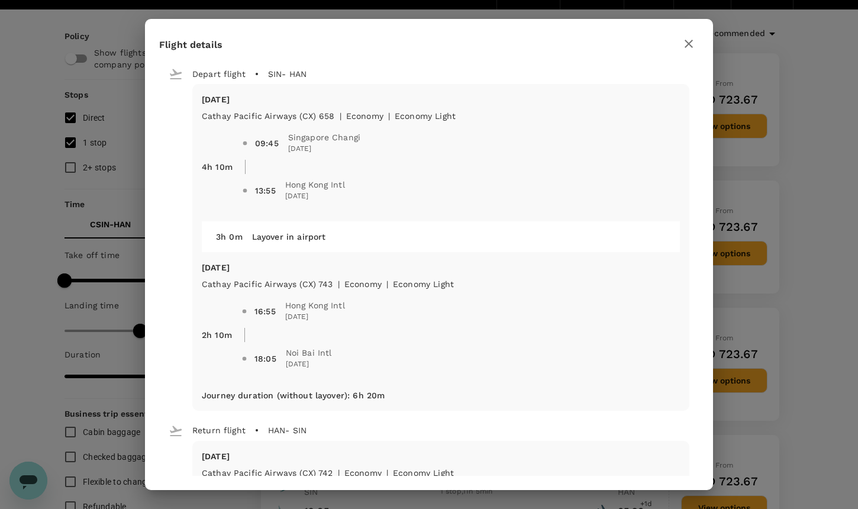
click at [685, 49] on icon "button" at bounding box center [689, 44] width 14 height 14
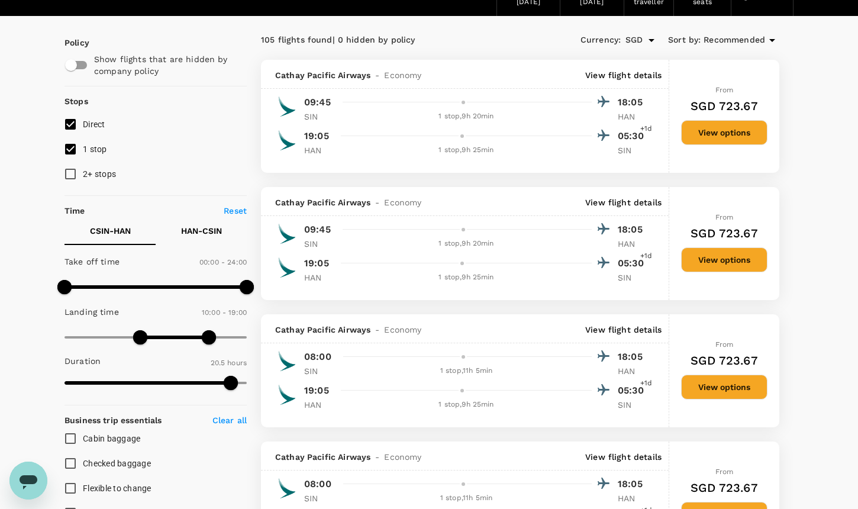
scroll to position [56, 0]
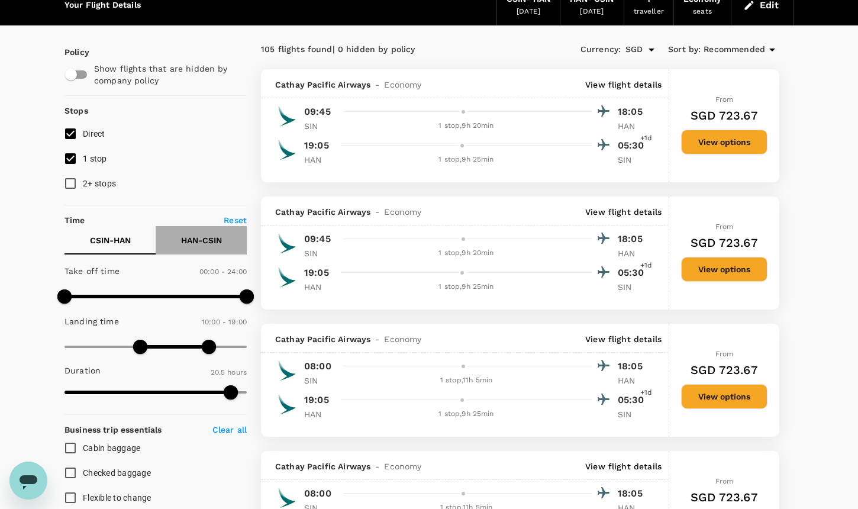
click at [199, 241] on p "HAN - CSIN" at bounding box center [201, 240] width 41 height 12
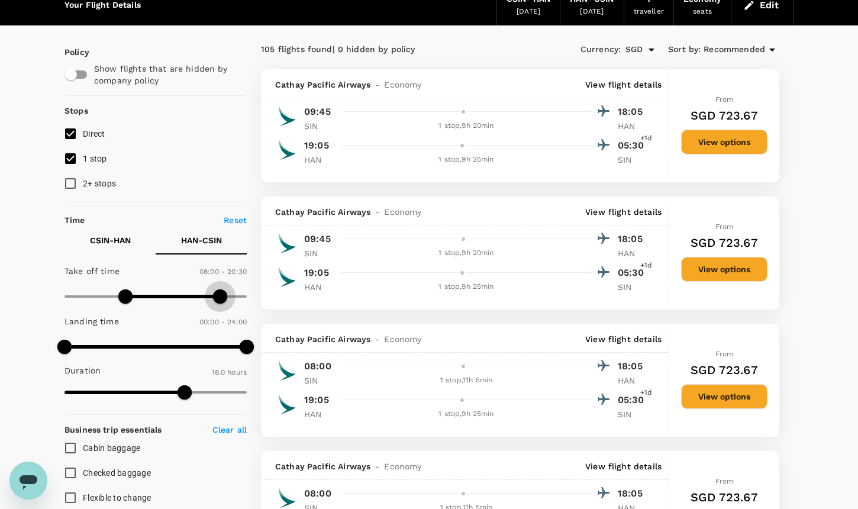
type input "1260"
drag, startPoint x: 240, startPoint y: 298, endPoint x: 224, endPoint y: 296, distance: 16.7
click at [224, 296] on span at bounding box center [224, 296] width 14 height 14
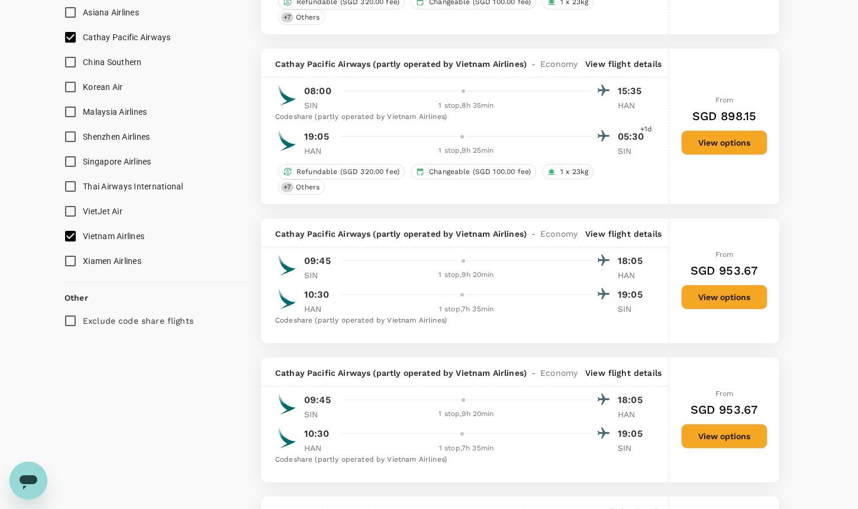
scroll to position [767, 0]
checkbox input "false"
checkbox input "true"
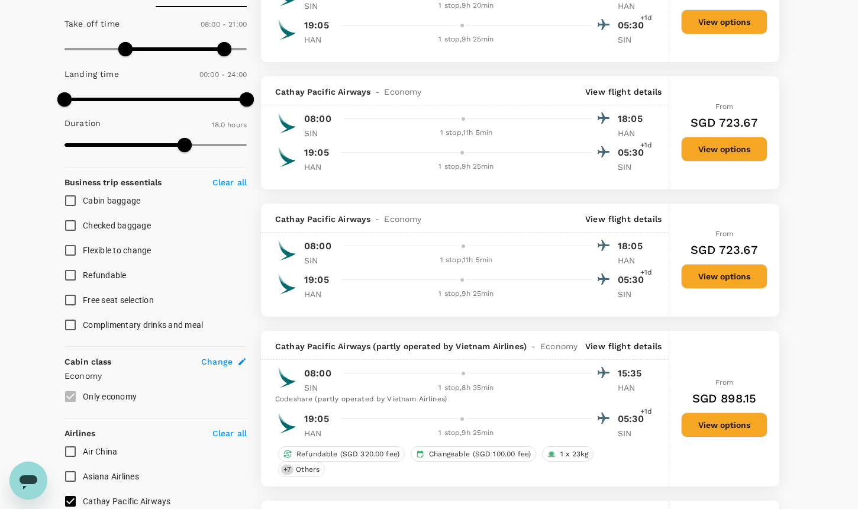
scroll to position [0, 0]
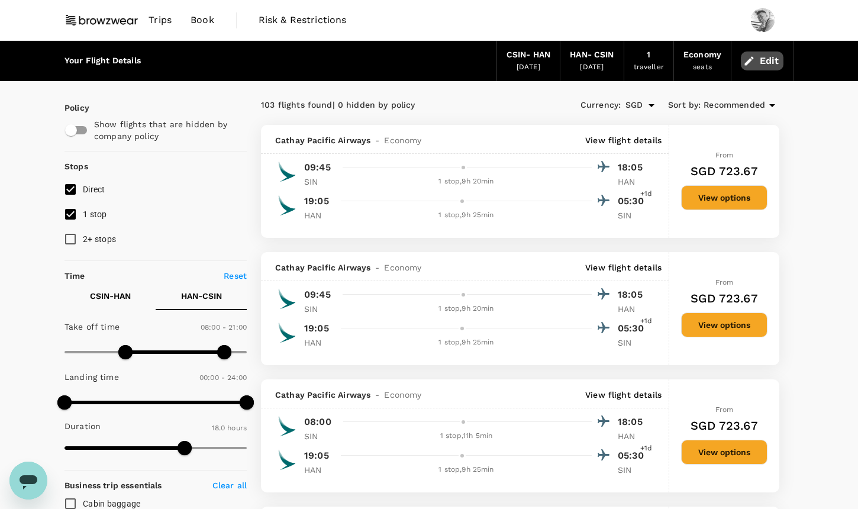
click at [755, 63] on button "Edit" at bounding box center [762, 60] width 43 height 19
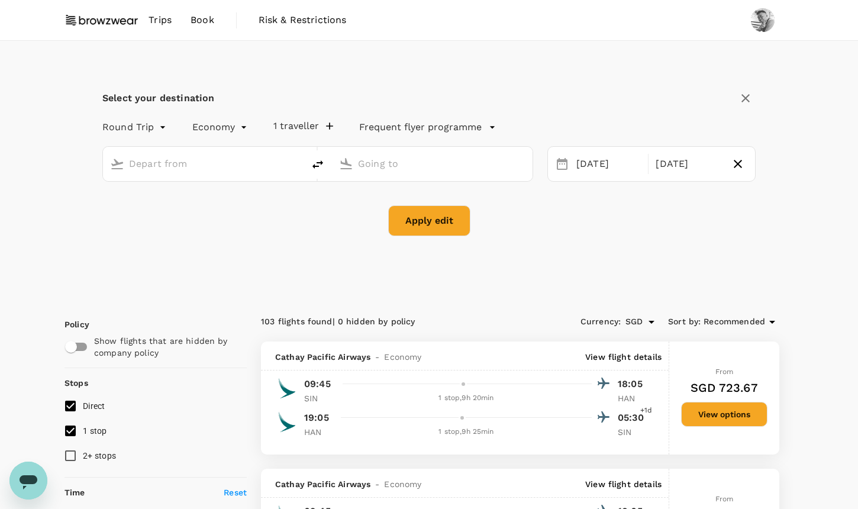
type input "[GEOGRAPHIC_DATA], [GEOGRAPHIC_DATA] (any)"
type input "Noi Bai Intl (HAN)"
click at [319, 162] on icon "delete" at bounding box center [318, 164] width 14 height 14
type input "Noi Bai Intl (HAN)"
type input "[GEOGRAPHIC_DATA], [GEOGRAPHIC_DATA] (any)"
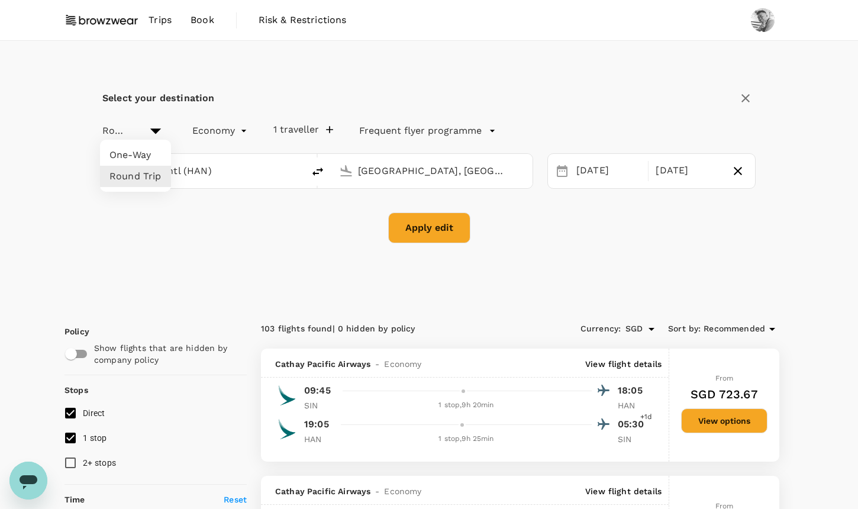
click at [151, 154] on li "One-Way" at bounding box center [135, 154] width 71 height 21
type input "oneway"
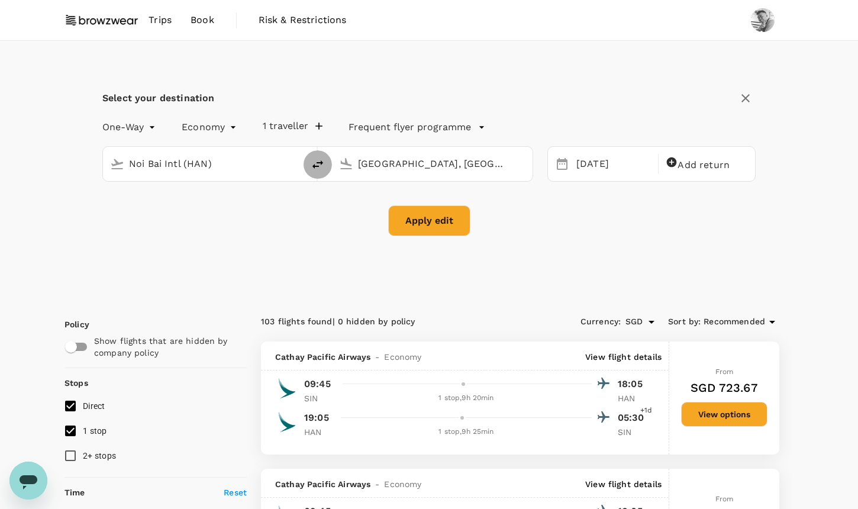
click at [317, 166] on icon "delete" at bounding box center [317, 164] width 11 height 8
type input "[GEOGRAPHIC_DATA], [GEOGRAPHIC_DATA] (any)"
type input "Noi Bai Intl (HAN)"
click at [441, 218] on button "Apply edit" at bounding box center [429, 220] width 82 height 31
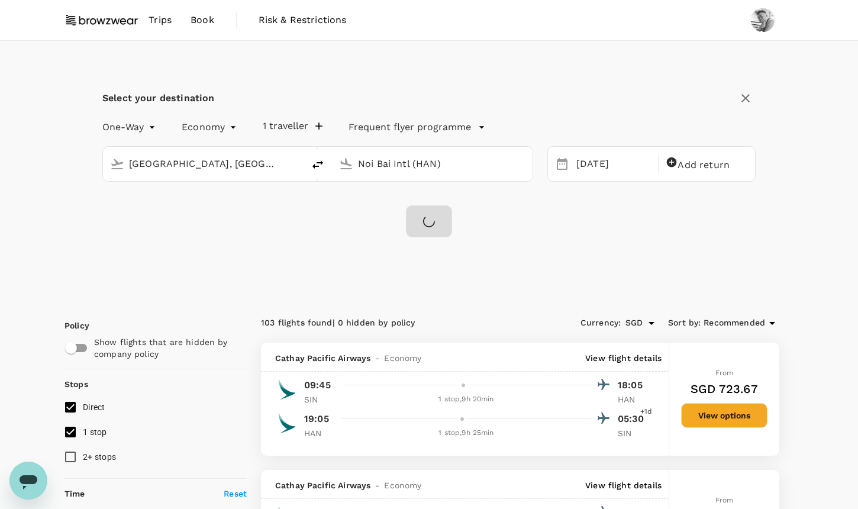
checkbox input "false"
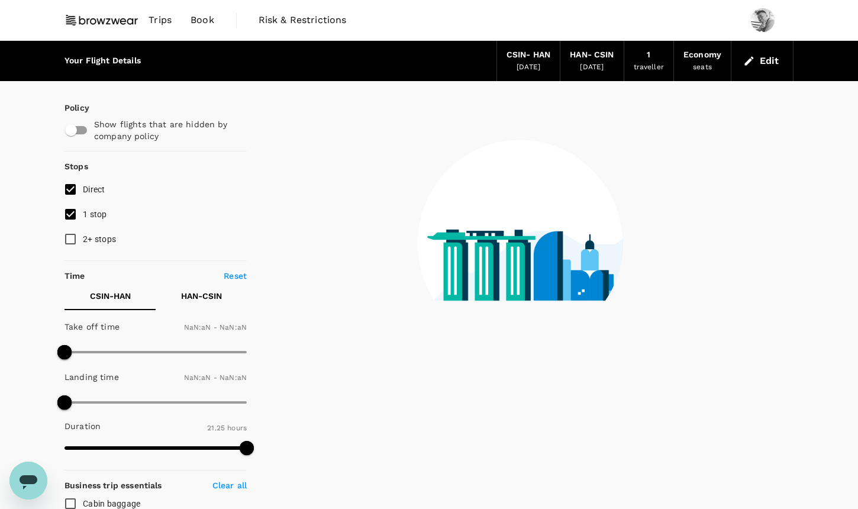
checkbox input "false"
type input "1440"
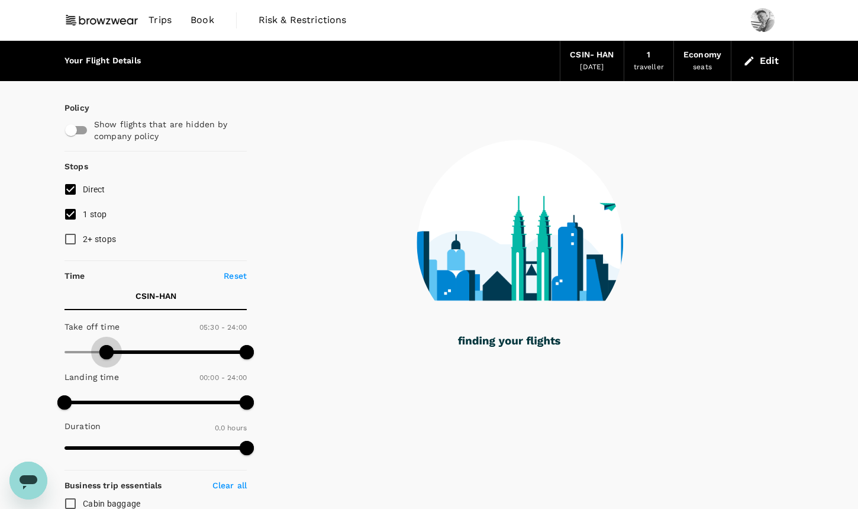
type input "360"
checkbox input "true"
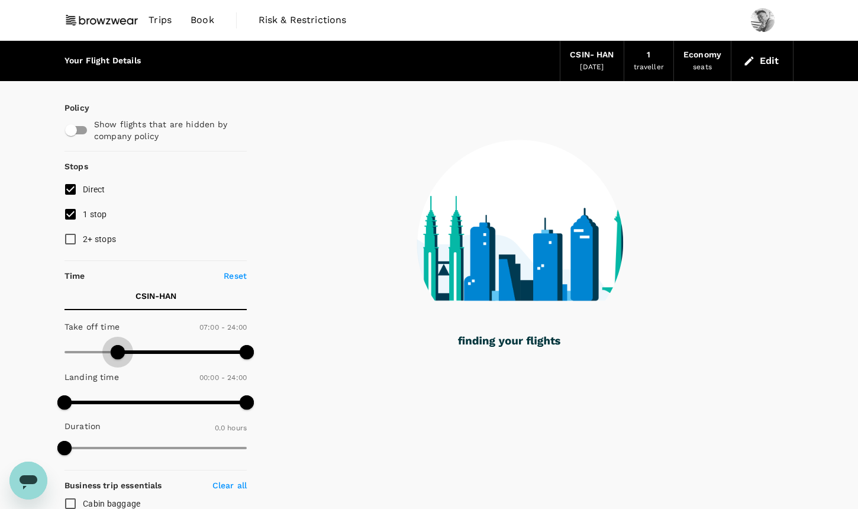
type input "450"
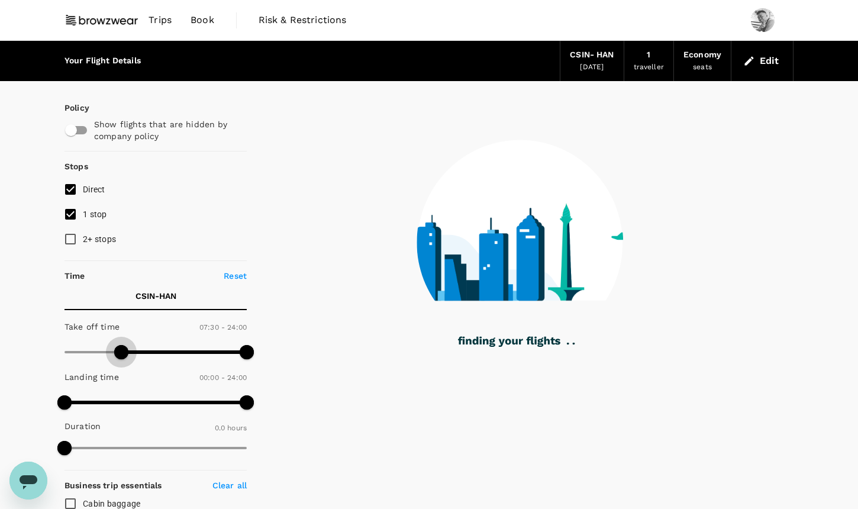
drag, startPoint x: 66, startPoint y: 354, endPoint x: 121, endPoint y: 354, distance: 54.4
click at [121, 354] on span at bounding box center [121, 352] width 14 height 14
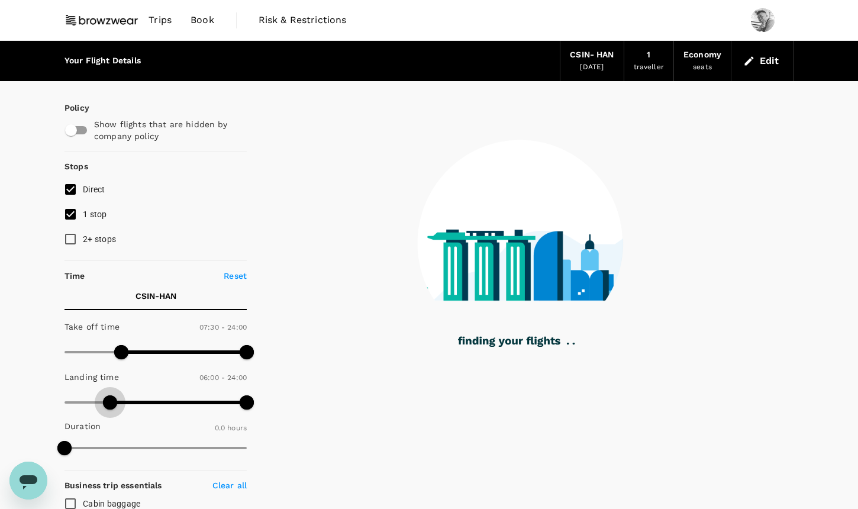
type input "0"
drag, startPoint x: 69, startPoint y: 399, endPoint x: 38, endPoint y: 393, distance: 32.0
click at [38, 393] on div "Your Flight Details CSIN - HAN [DATE] 1 traveller Economy seats Edit Policy Sho…" at bounding box center [429, 443] width 858 height 805
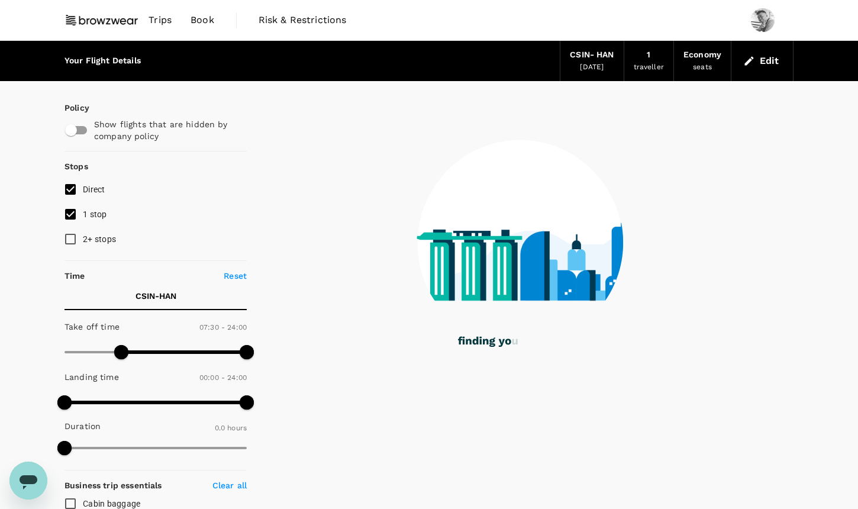
type input "360"
checkbox input "false"
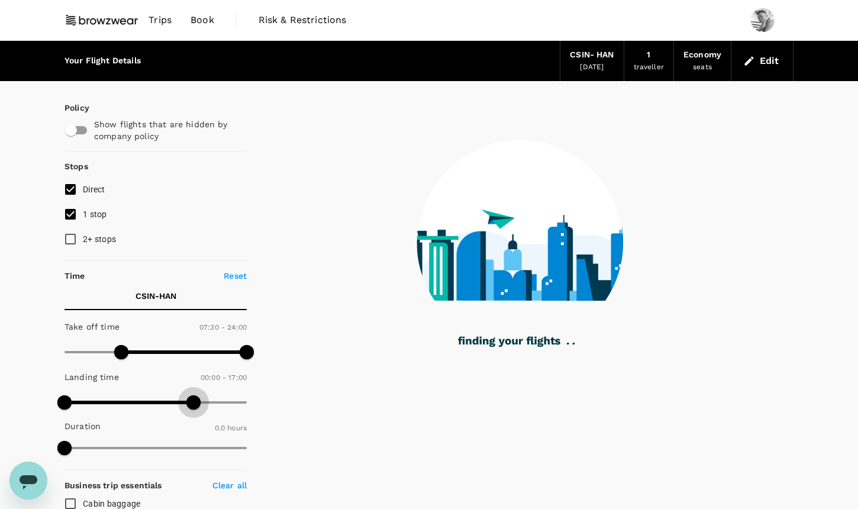
type input "990"
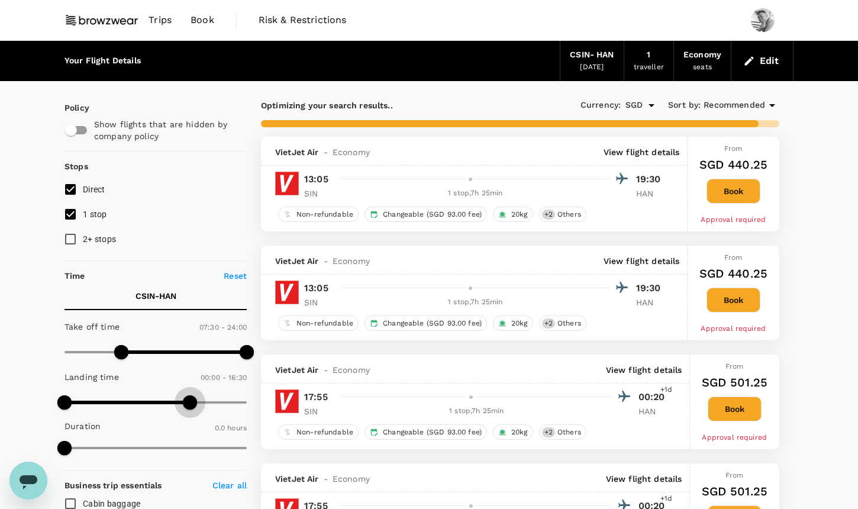
drag, startPoint x: 241, startPoint y: 406, endPoint x: 190, endPoint y: 409, distance: 51.0
click at [190, 409] on span at bounding box center [190, 402] width 14 height 14
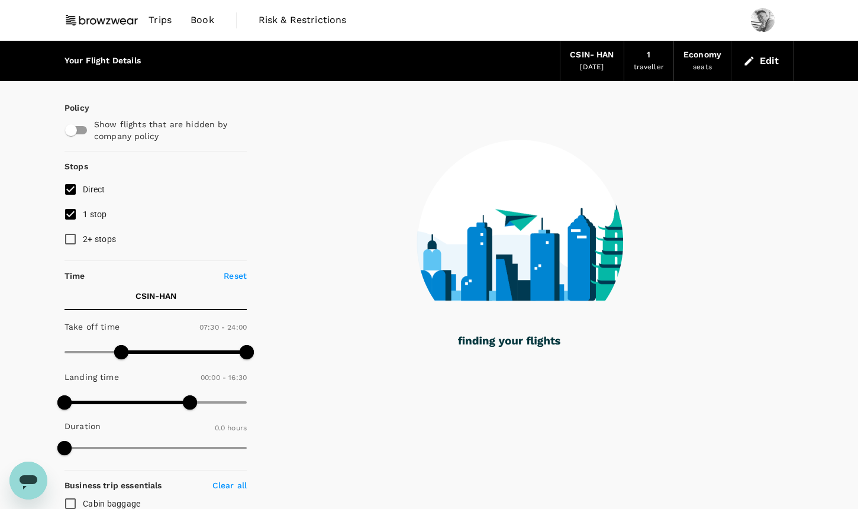
checkbox input "true"
checkbox input "false"
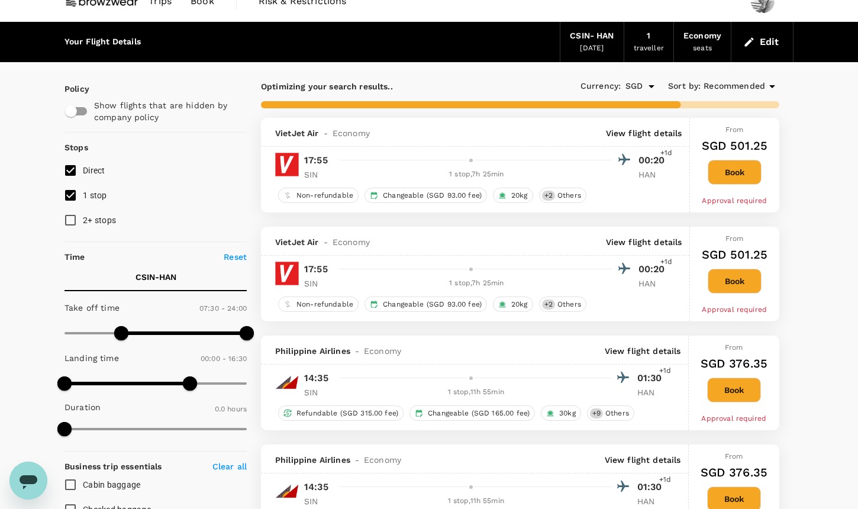
scroll to position [21, 0]
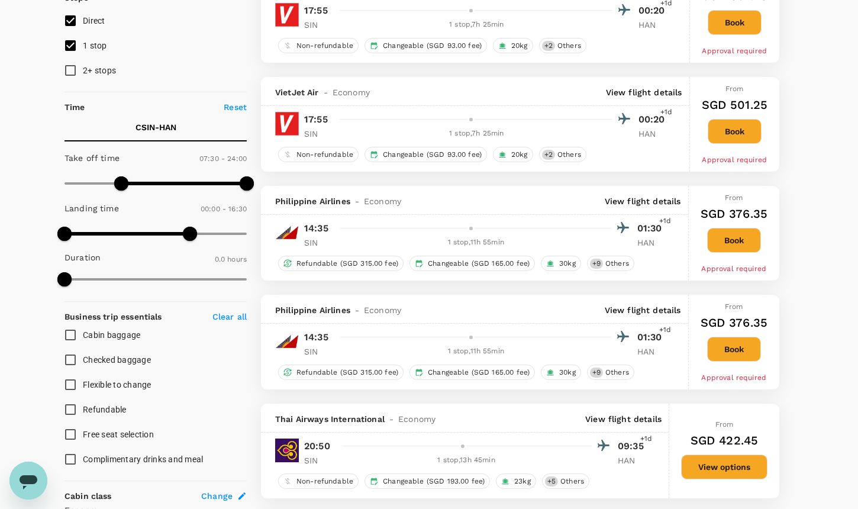
checkbox input "false"
checkbox input "true"
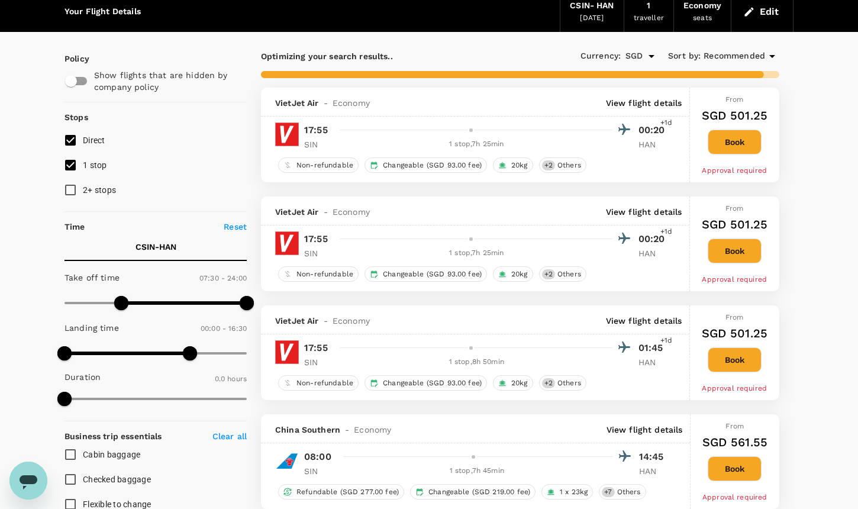
scroll to position [0, 0]
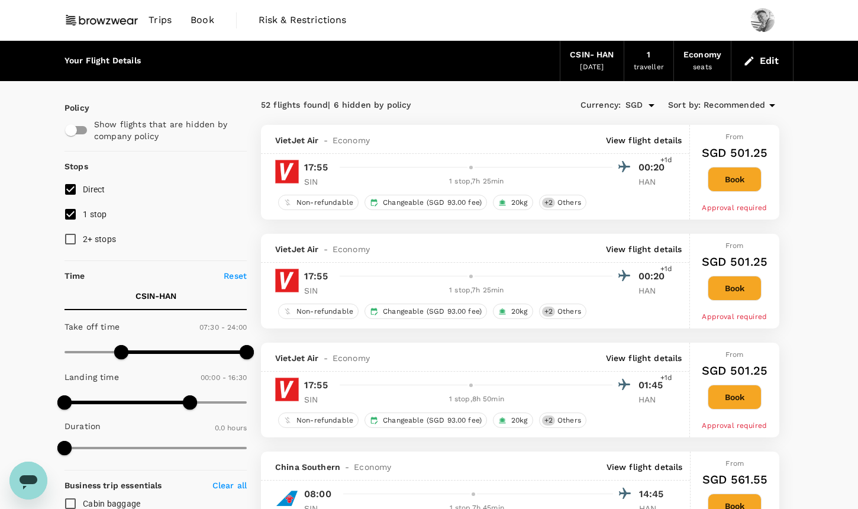
click at [772, 59] on button "Edit" at bounding box center [762, 60] width 43 height 19
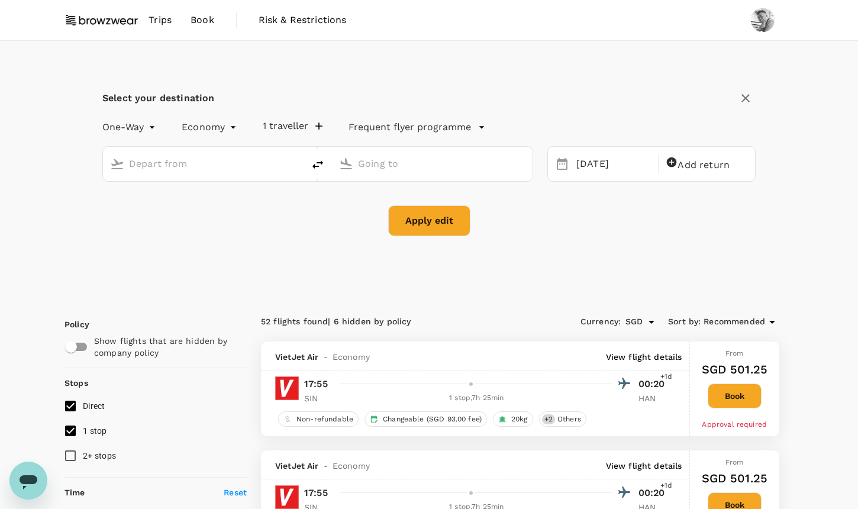
type input "[GEOGRAPHIC_DATA], [GEOGRAPHIC_DATA] (any)"
type input "Noi Bai Intl (HAN)"
click at [700, 160] on span "Add return" at bounding box center [703, 164] width 52 height 11
type input "roundtrip"
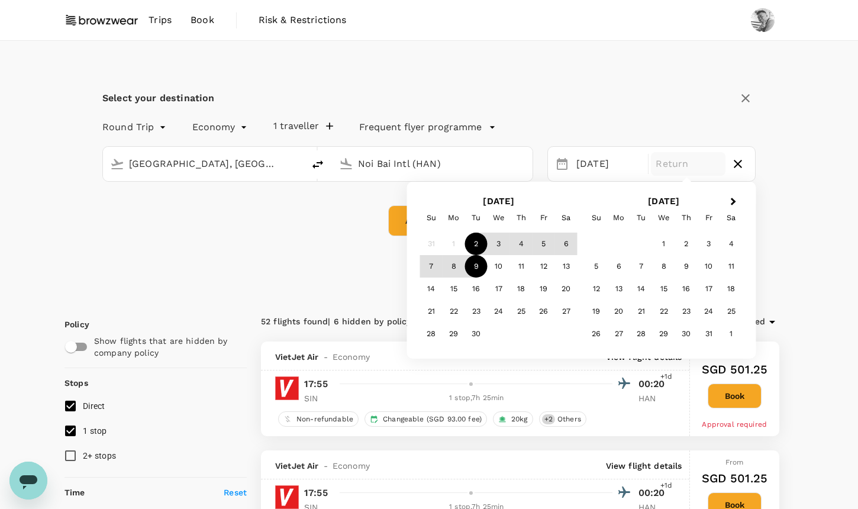
click at [478, 264] on div "9" at bounding box center [476, 266] width 22 height 22
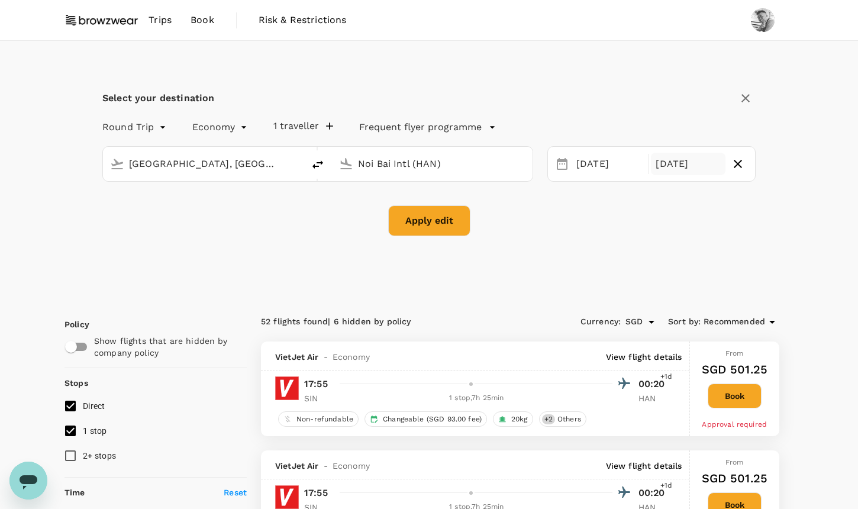
click at [446, 220] on button "Apply edit" at bounding box center [429, 220] width 82 height 31
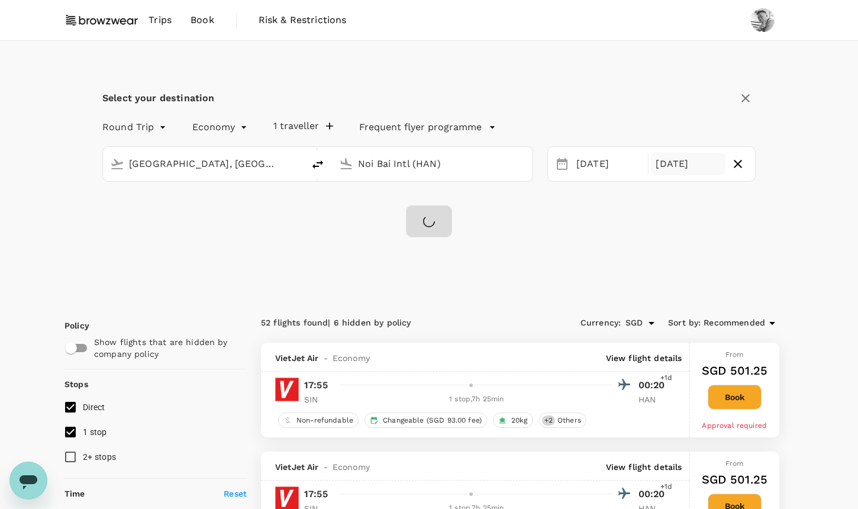
checkbox input "false"
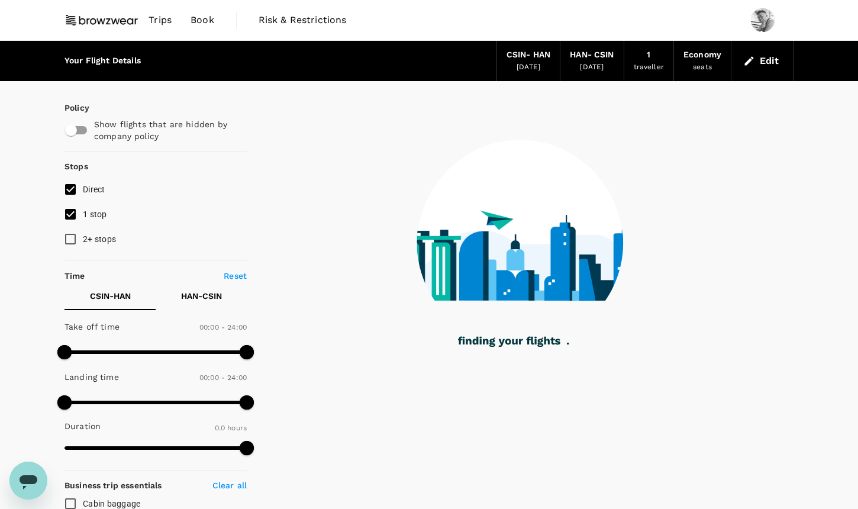
click at [761, 66] on button "Edit" at bounding box center [762, 60] width 43 height 19
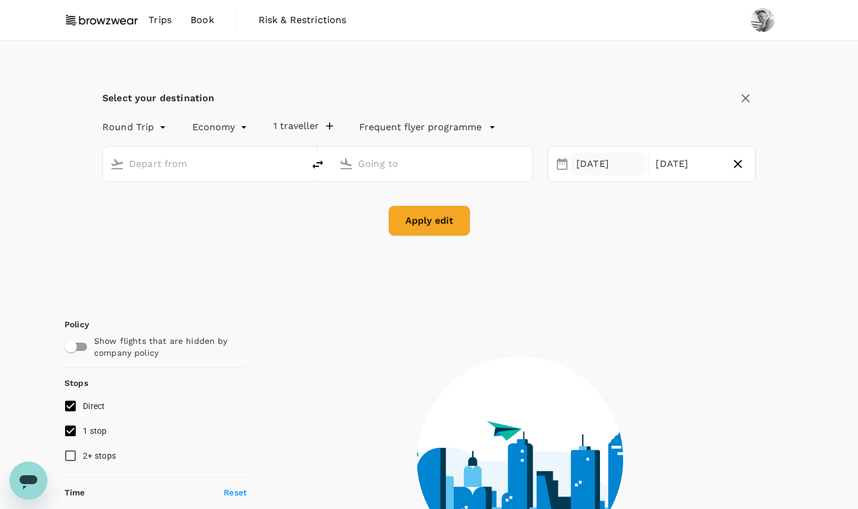
type input "[GEOGRAPHIC_DATA], [GEOGRAPHIC_DATA] (any)"
type input "Noi Bai Intl (HAN)"
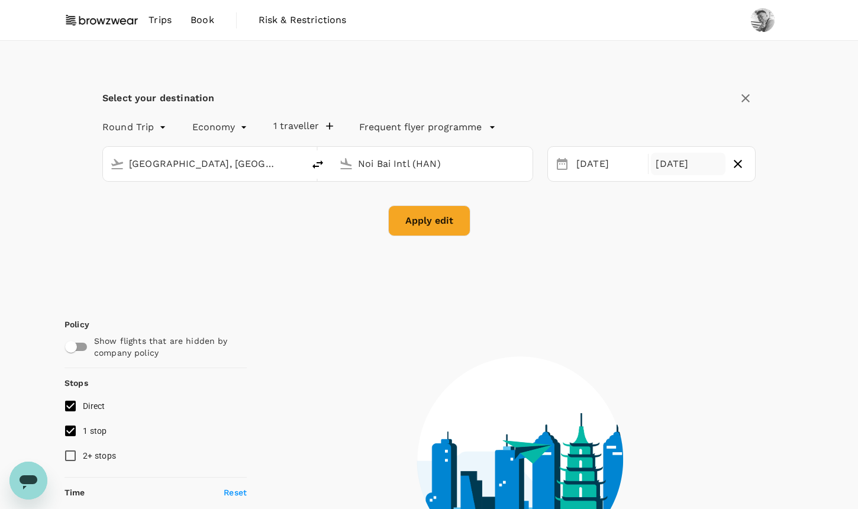
click at [674, 169] on div "[DATE]" at bounding box center [688, 164] width 74 height 23
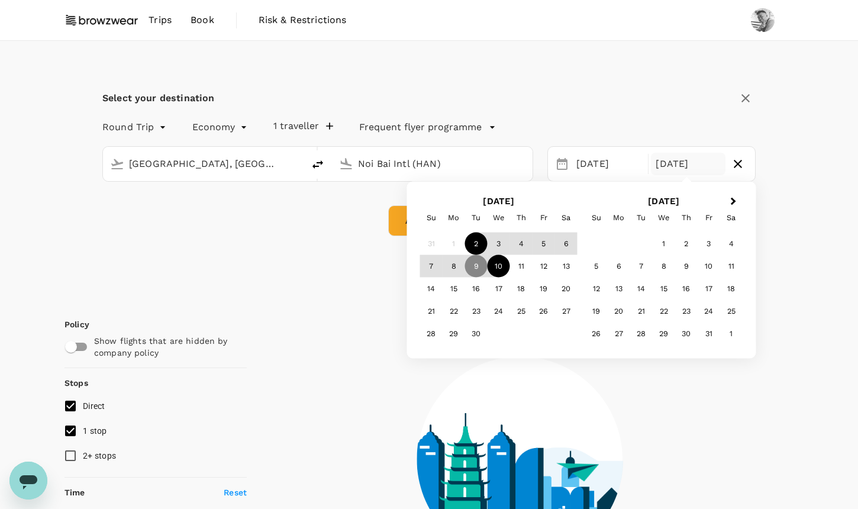
click at [491, 268] on div "10" at bounding box center [498, 266] width 22 height 22
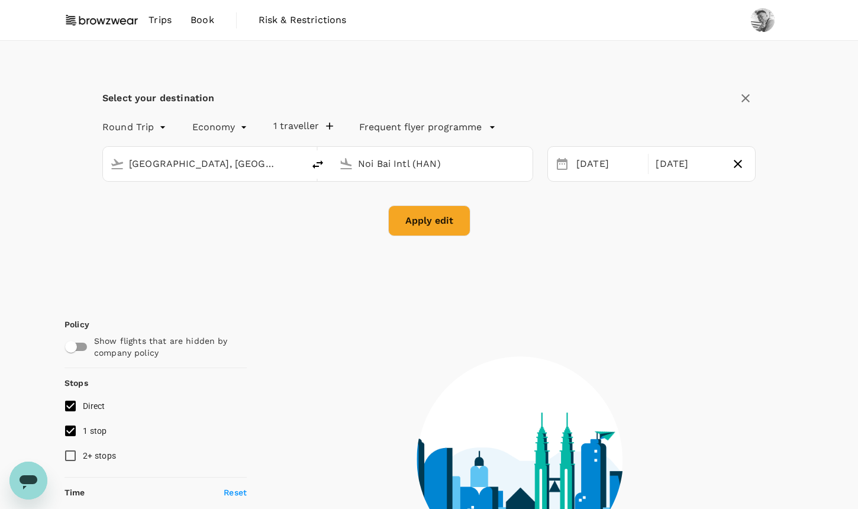
click at [454, 228] on button "Apply edit" at bounding box center [429, 220] width 82 height 31
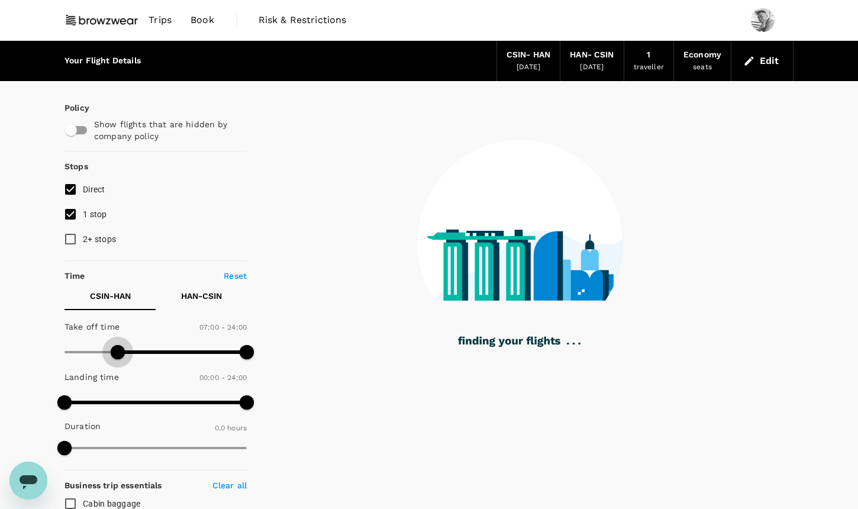
type input "450"
checkbox input "true"
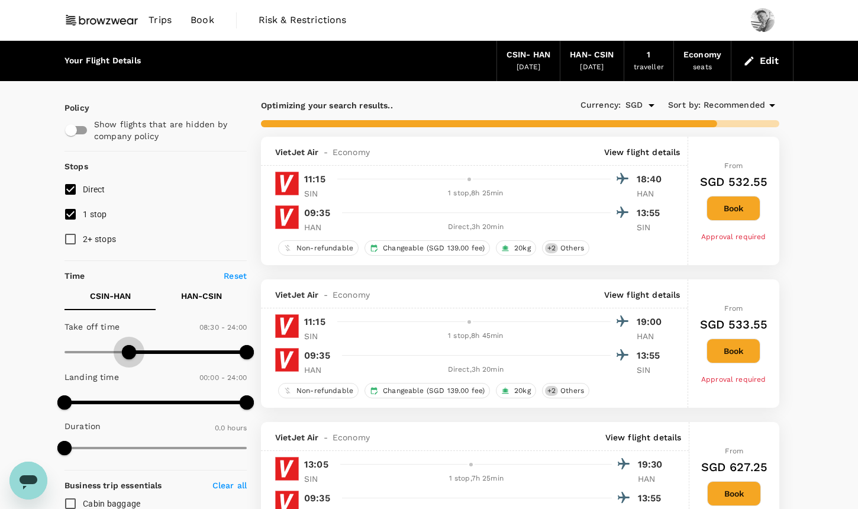
type input "480"
drag, startPoint x: 70, startPoint y: 347, endPoint x: 124, endPoint y: 348, distance: 53.8
click at [124, 348] on span at bounding box center [125, 352] width 14 height 14
click at [203, 290] on p "HAN - CSIN" at bounding box center [201, 296] width 41 height 12
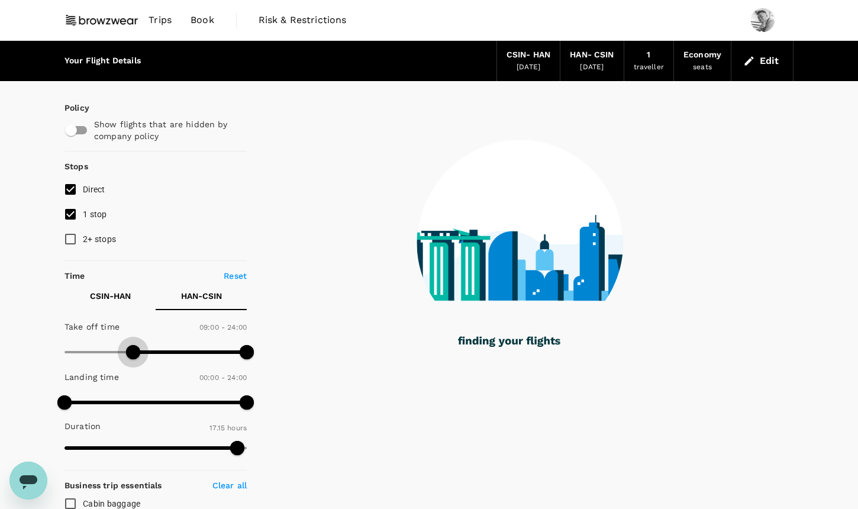
drag, startPoint x: 69, startPoint y: 348, endPoint x: 133, endPoint y: 354, distance: 63.5
click at [133, 354] on span at bounding box center [133, 352] width 14 height 14
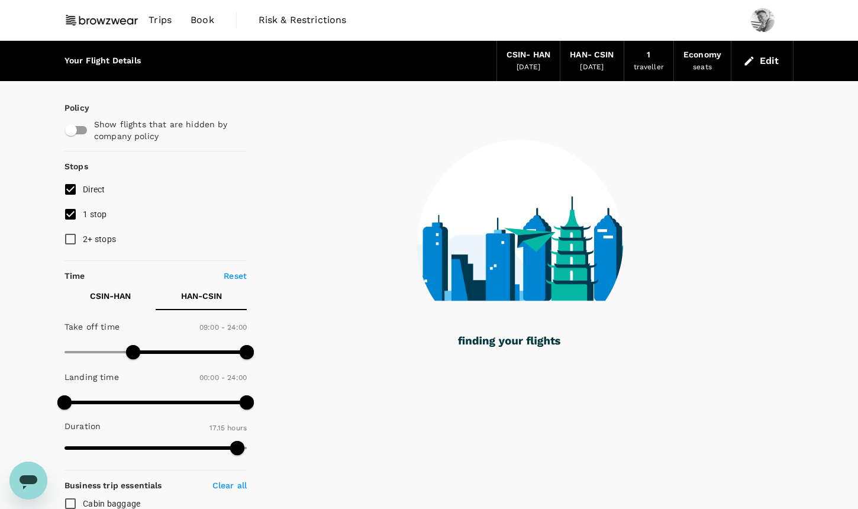
click at [113, 352] on span at bounding box center [155, 352] width 182 height 18
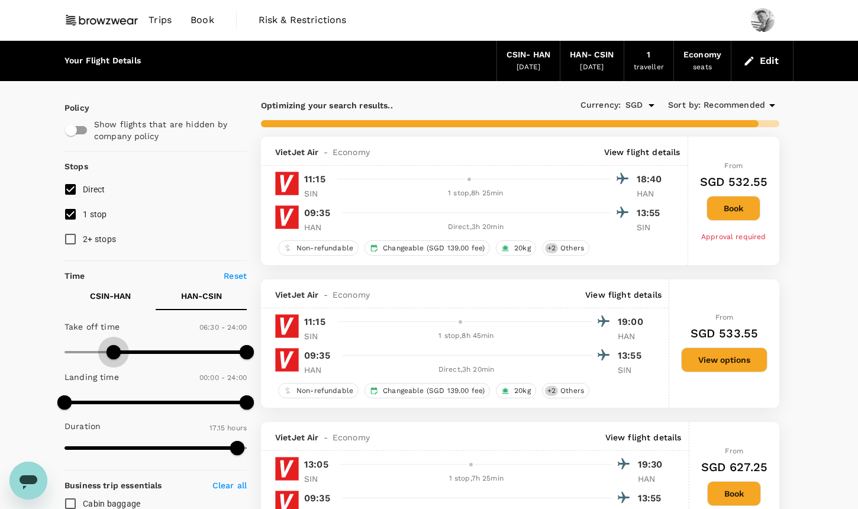
type input "420"
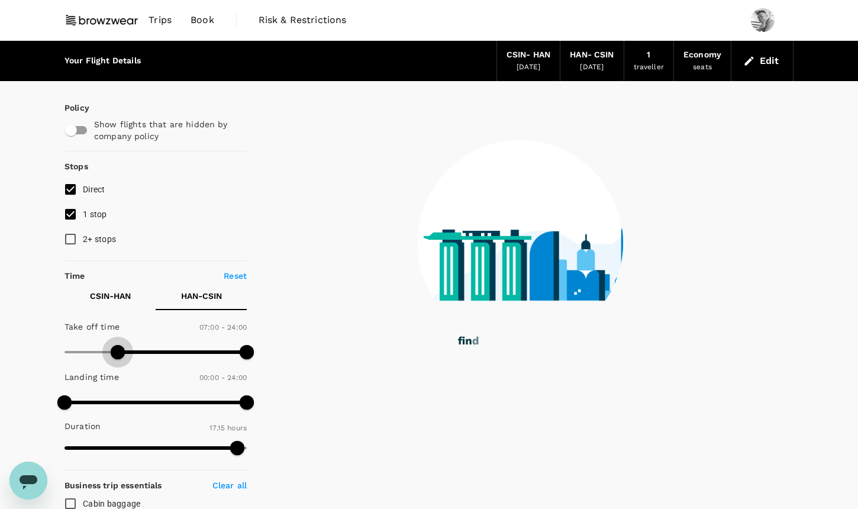
drag, startPoint x: 113, startPoint y: 352, endPoint x: 120, endPoint y: 352, distance: 6.5
click at [120, 352] on span at bounding box center [118, 352] width 14 height 14
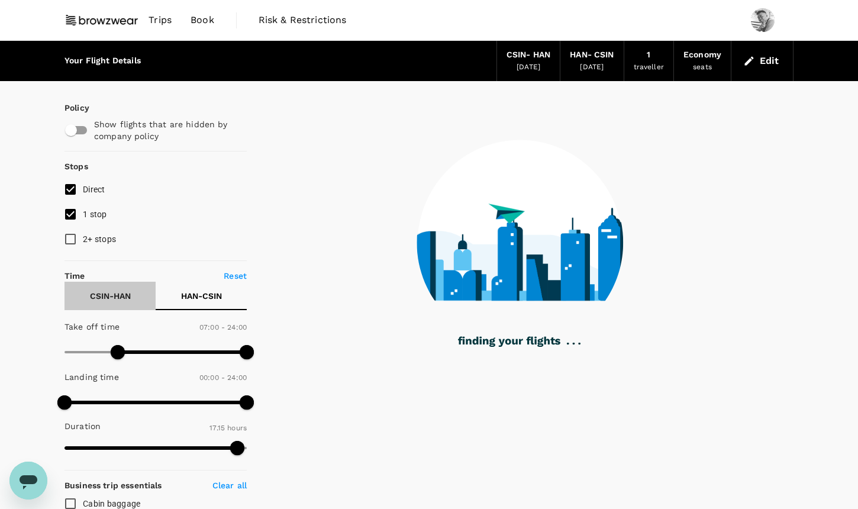
click at [117, 298] on p "CSIN - HAN" at bounding box center [110, 296] width 41 height 12
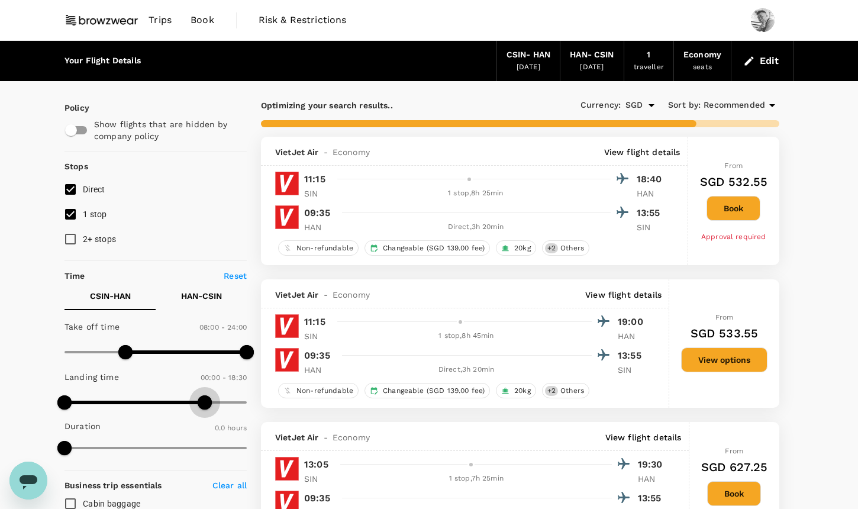
type input "1080"
drag, startPoint x: 245, startPoint y: 402, endPoint x: 202, endPoint y: 400, distance: 43.2
click at [202, 400] on span at bounding box center [201, 402] width 14 height 14
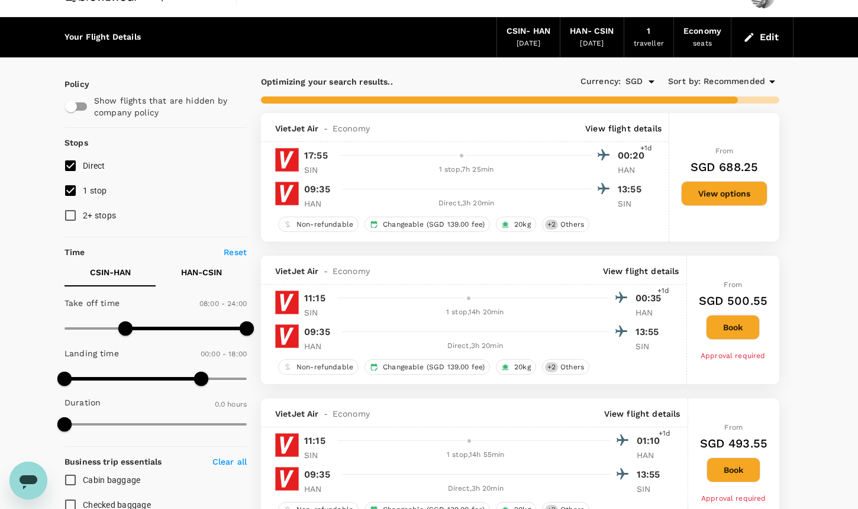
scroll to position [24, 0]
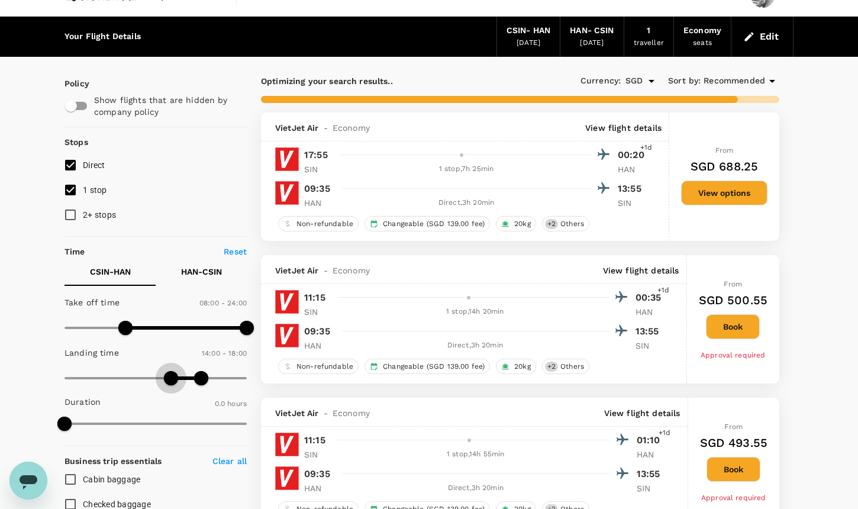
type input "870"
drag, startPoint x: 69, startPoint y: 379, endPoint x: 173, endPoint y: 385, distance: 104.9
click at [173, 385] on span at bounding box center [174, 378] width 14 height 14
type input "210"
type input "750"
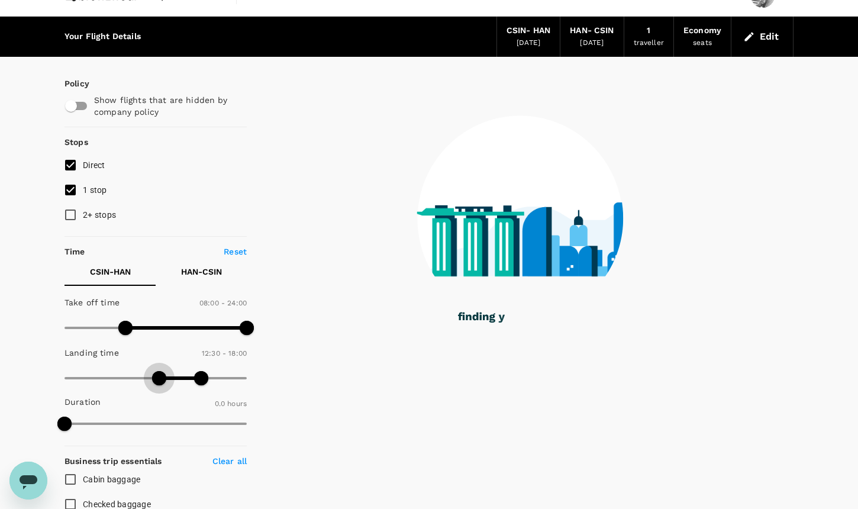
drag, startPoint x: 167, startPoint y: 379, endPoint x: 159, endPoint y: 379, distance: 7.7
click at [159, 379] on span at bounding box center [159, 378] width 14 height 14
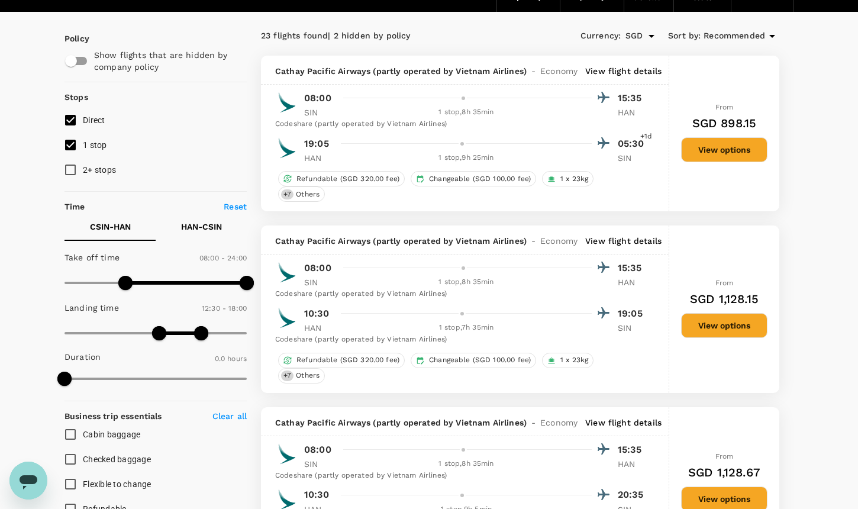
scroll to position [67, 0]
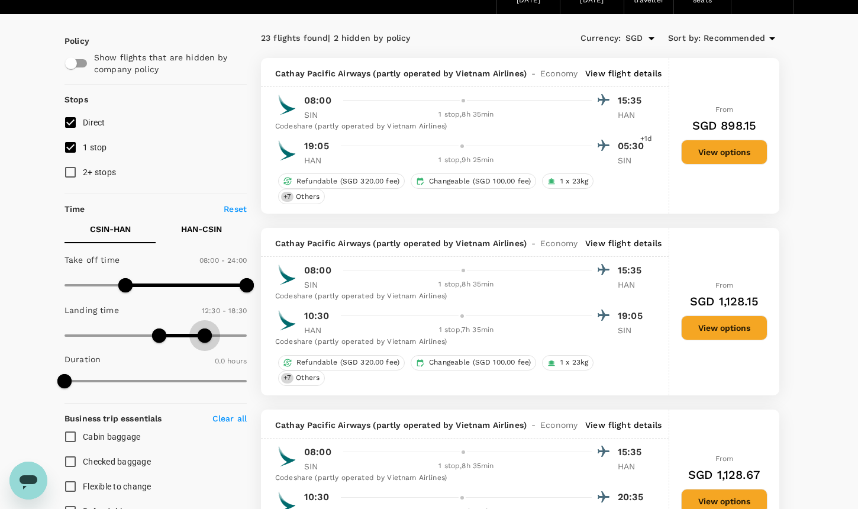
type input "1170"
drag, startPoint x: 203, startPoint y: 331, endPoint x: 212, endPoint y: 331, distance: 8.9
click at [212, 331] on span at bounding box center [212, 335] width 14 height 14
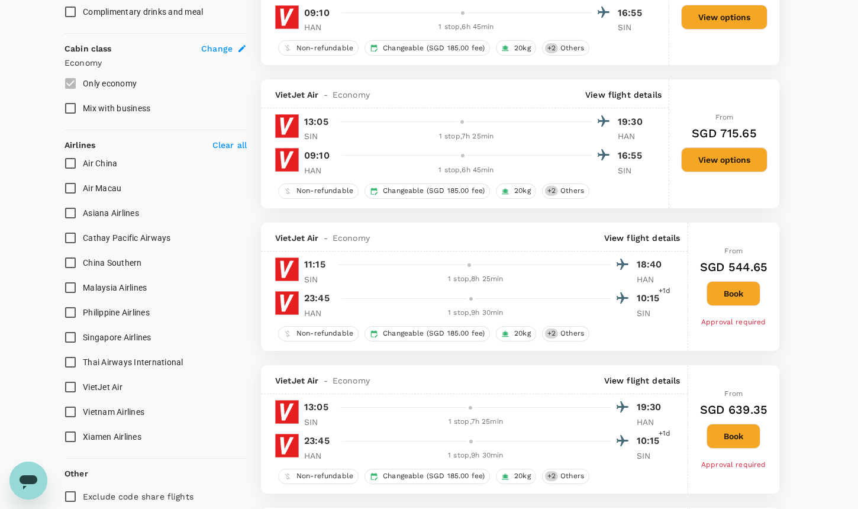
scroll to position [616, 0]
click at [75, 411] on input "Vietnam Airlines" at bounding box center [70, 411] width 25 height 25
checkbox input "true"
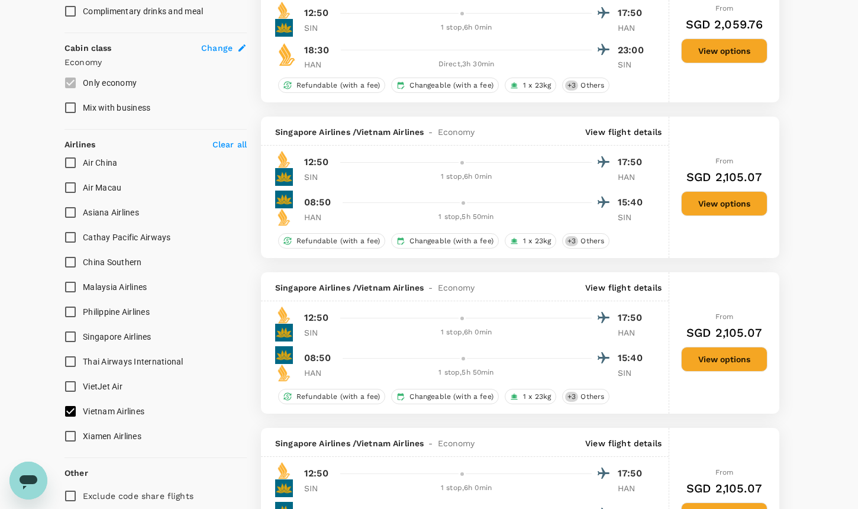
type input "SGD"
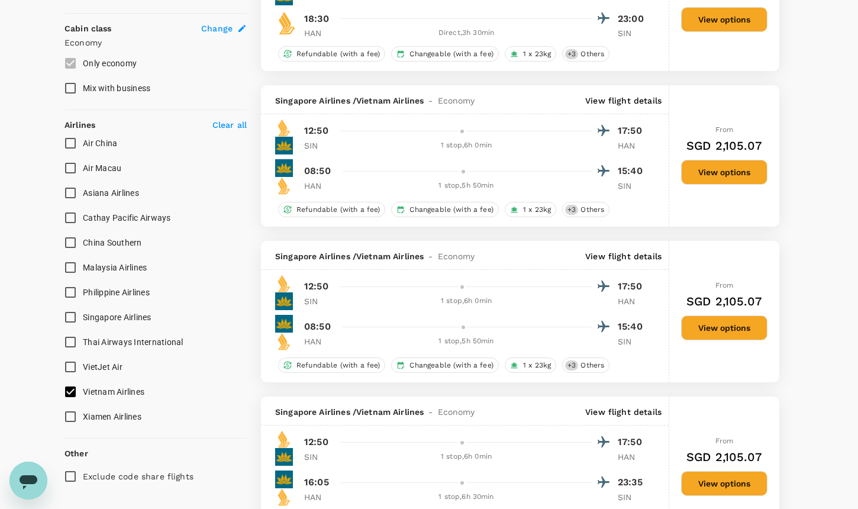
scroll to position [654, 0]
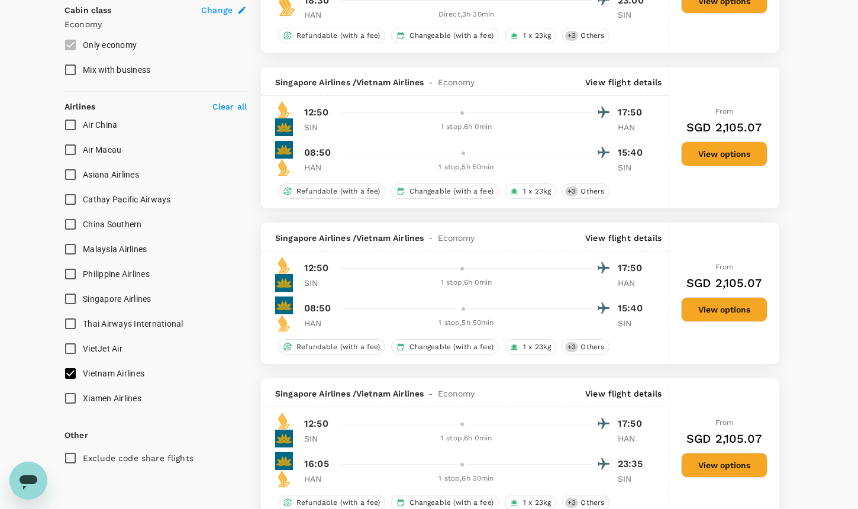
click at [80, 346] on input "VietJet Air" at bounding box center [70, 348] width 25 height 25
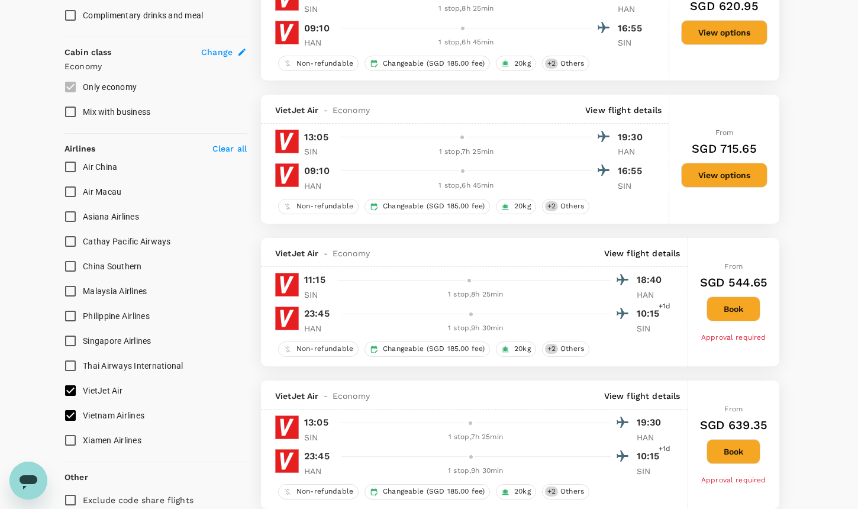
scroll to position [614, 0]
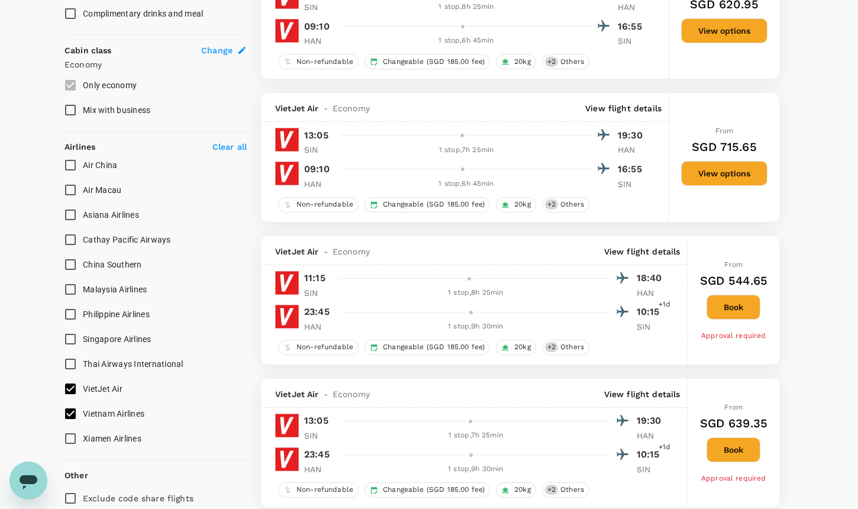
click at [99, 392] on span "VietJet Air" at bounding box center [103, 388] width 40 height 9
click at [83, 392] on input "VietJet Air" at bounding box center [70, 388] width 25 height 25
checkbox input "false"
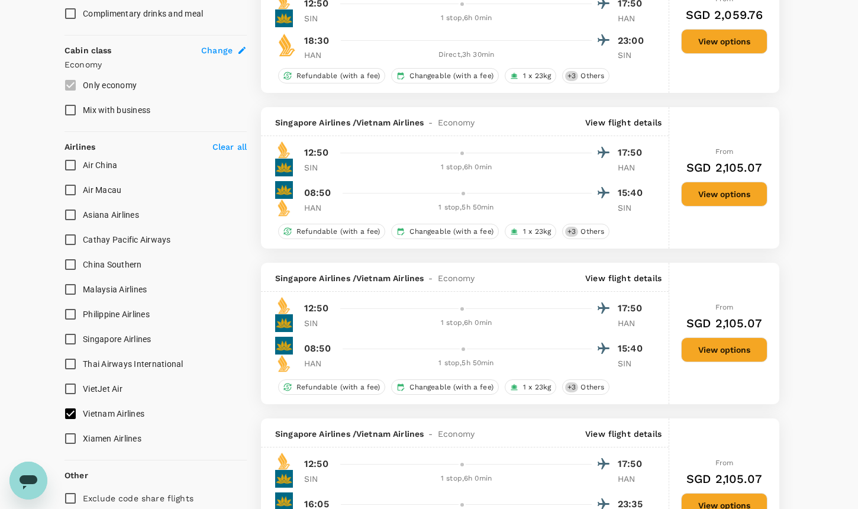
click at [111, 242] on span "Cathay Pacific Airways" at bounding box center [127, 239] width 88 height 9
click at [83, 242] on input "Cathay Pacific Airways" at bounding box center [70, 239] width 25 height 25
checkbox input "true"
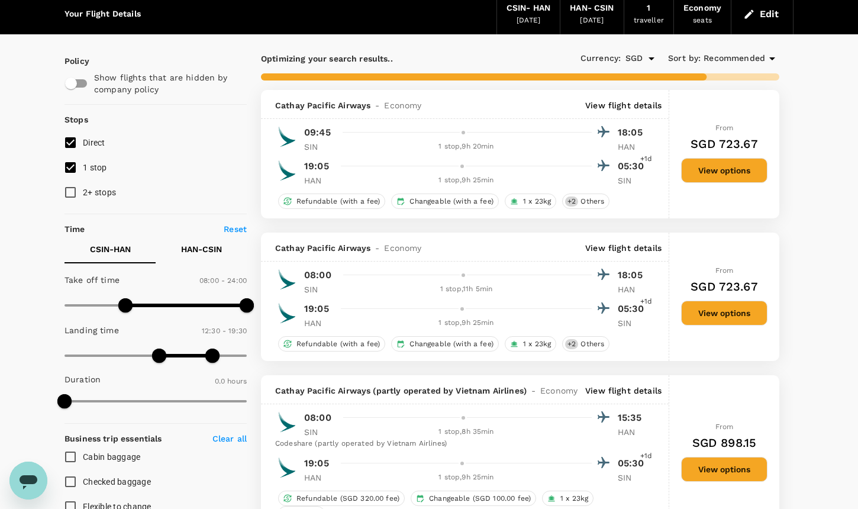
scroll to position [101, 0]
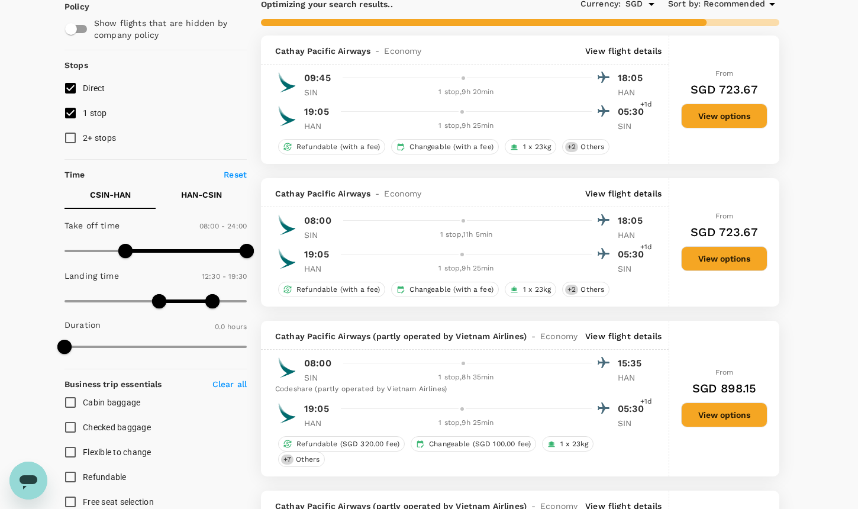
checkbox input "false"
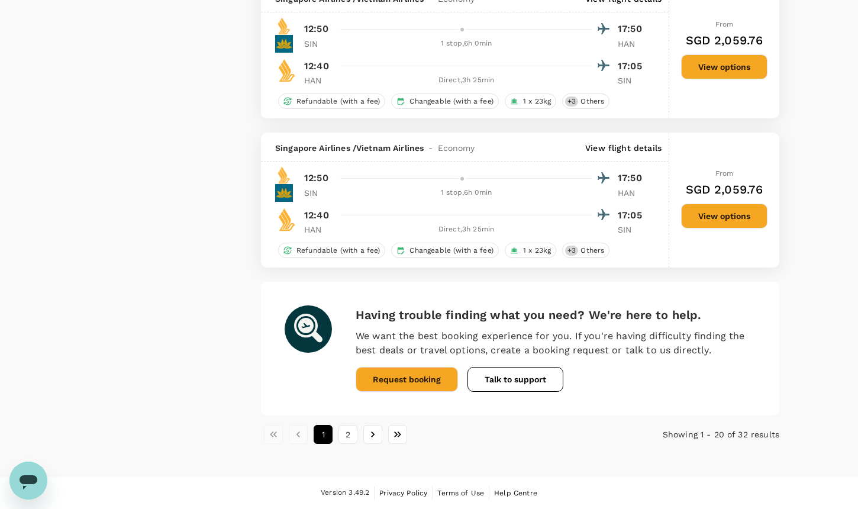
scroll to position [2927, 0]
click at [343, 429] on button "2" at bounding box center [347, 434] width 19 height 19
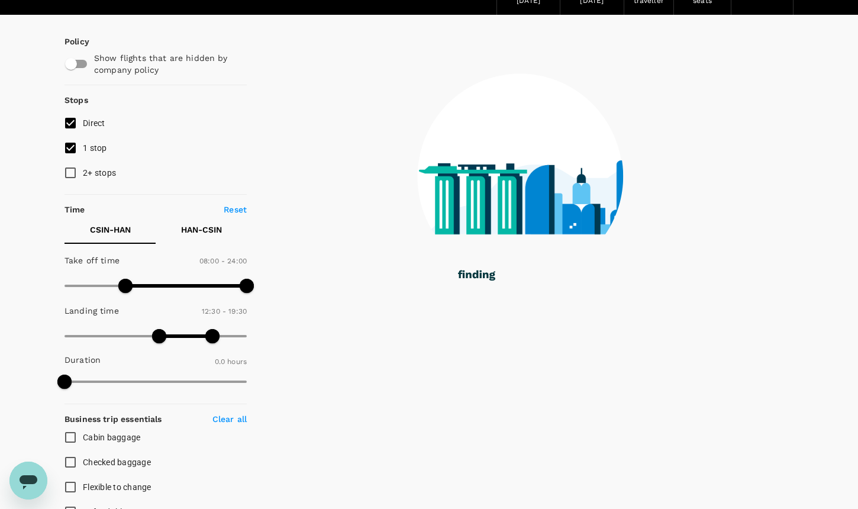
scroll to position [0, 0]
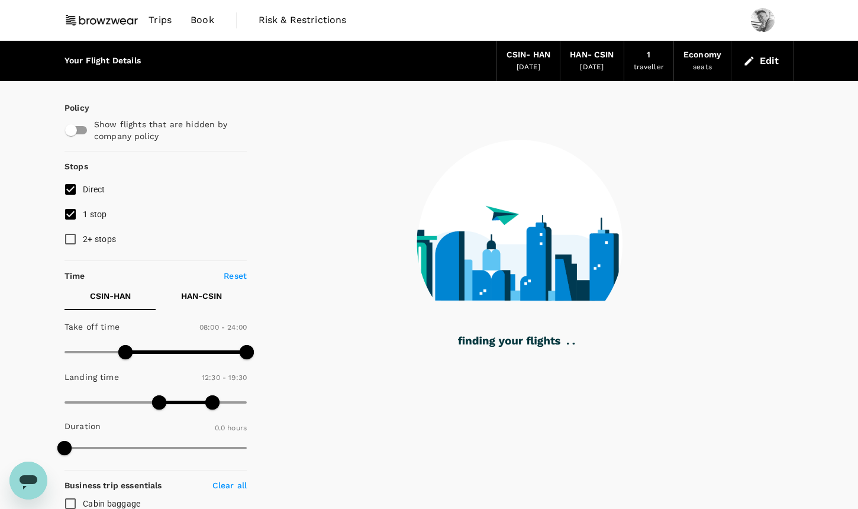
checkbox input "false"
checkbox input "true"
